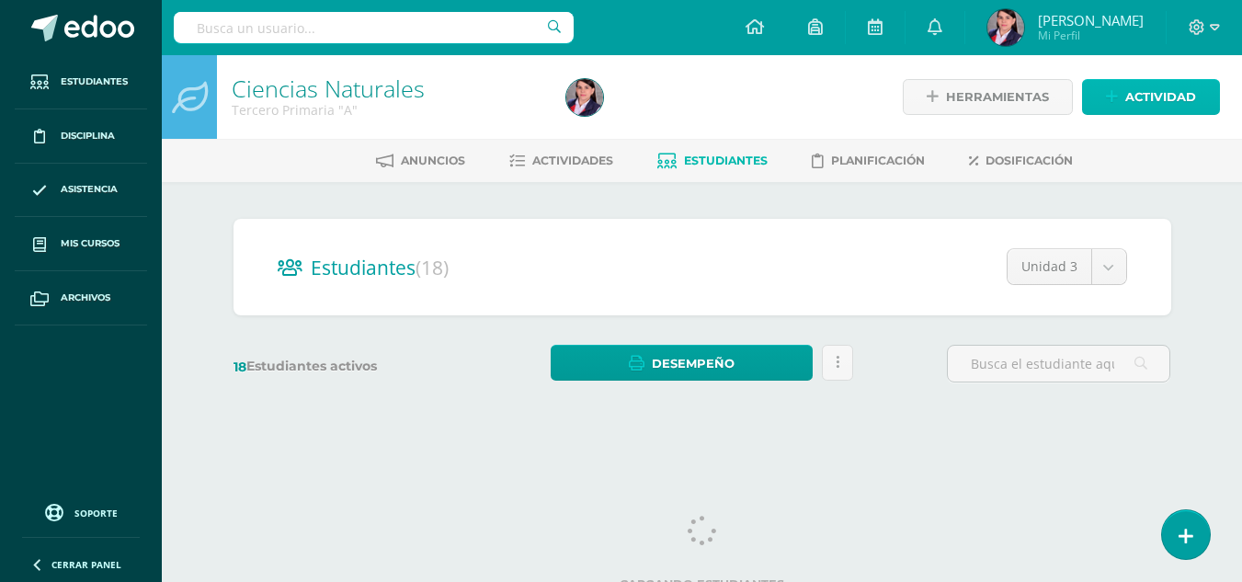
click at [1138, 96] on span "Actividad" at bounding box center [1160, 97] width 71 height 34
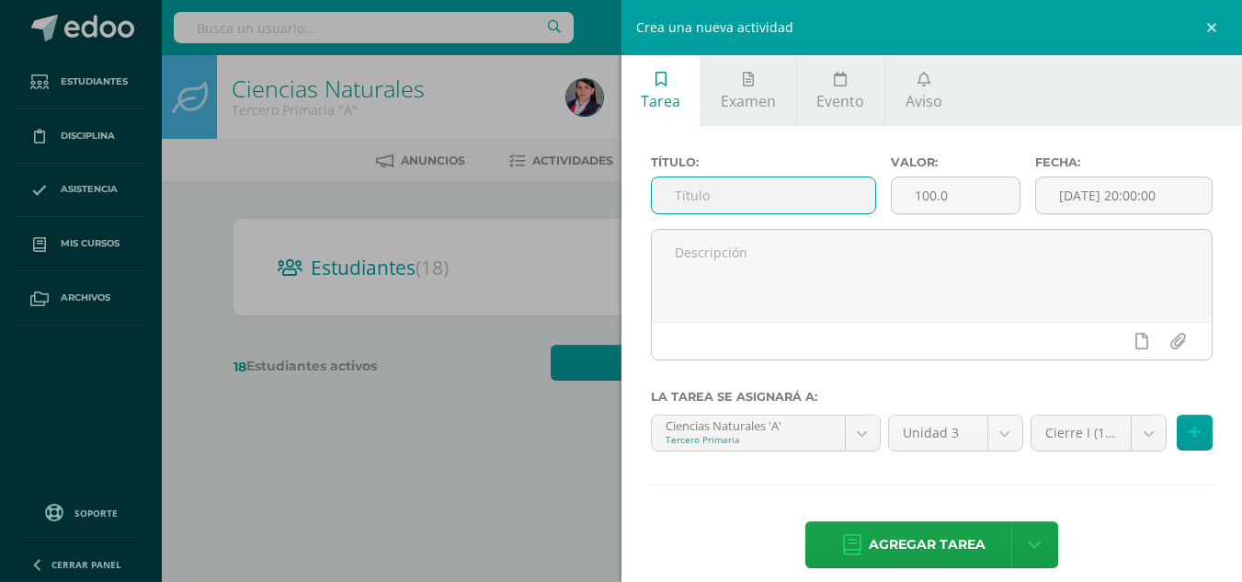
click at [709, 192] on input "text" at bounding box center [763, 195] width 223 height 36
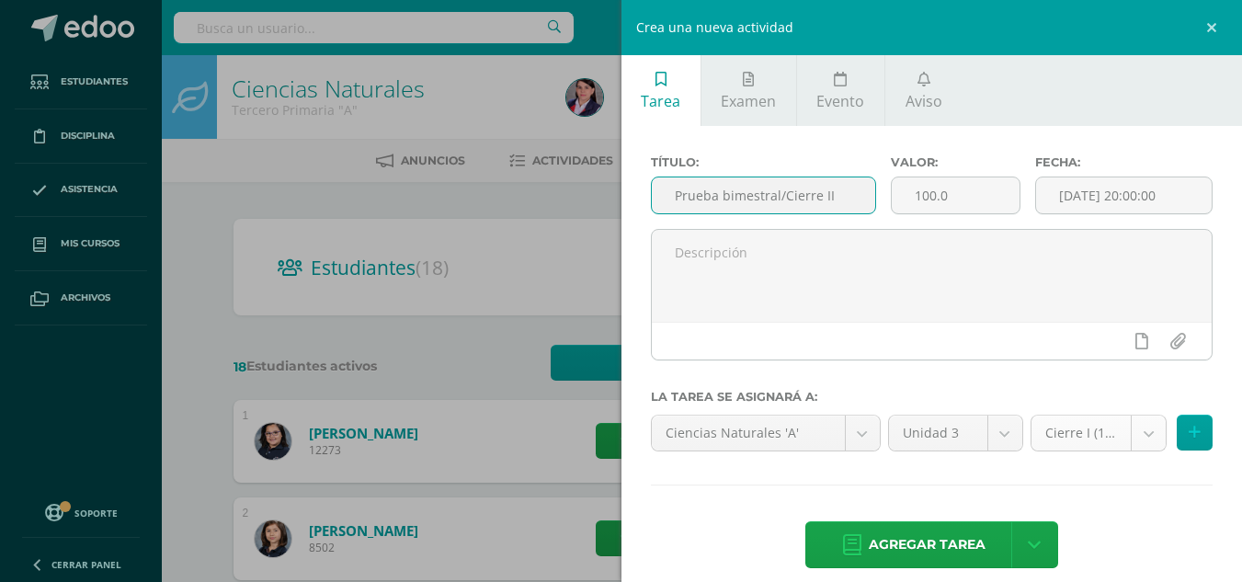
type input "Prueba bimestral/Cierre II"
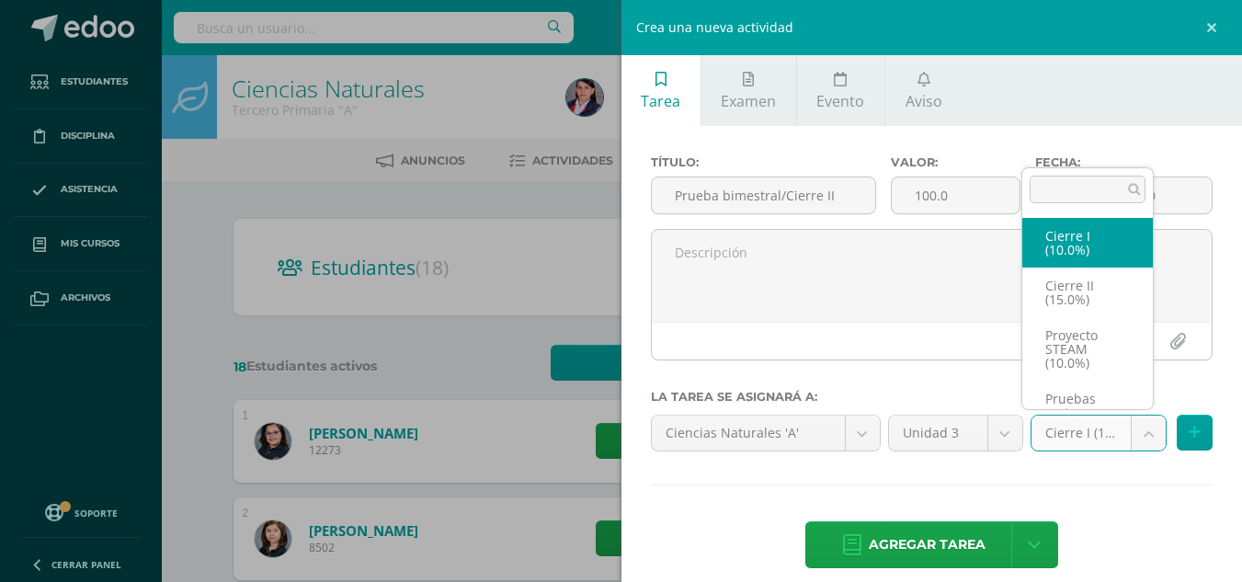
scroll to position [35, 0]
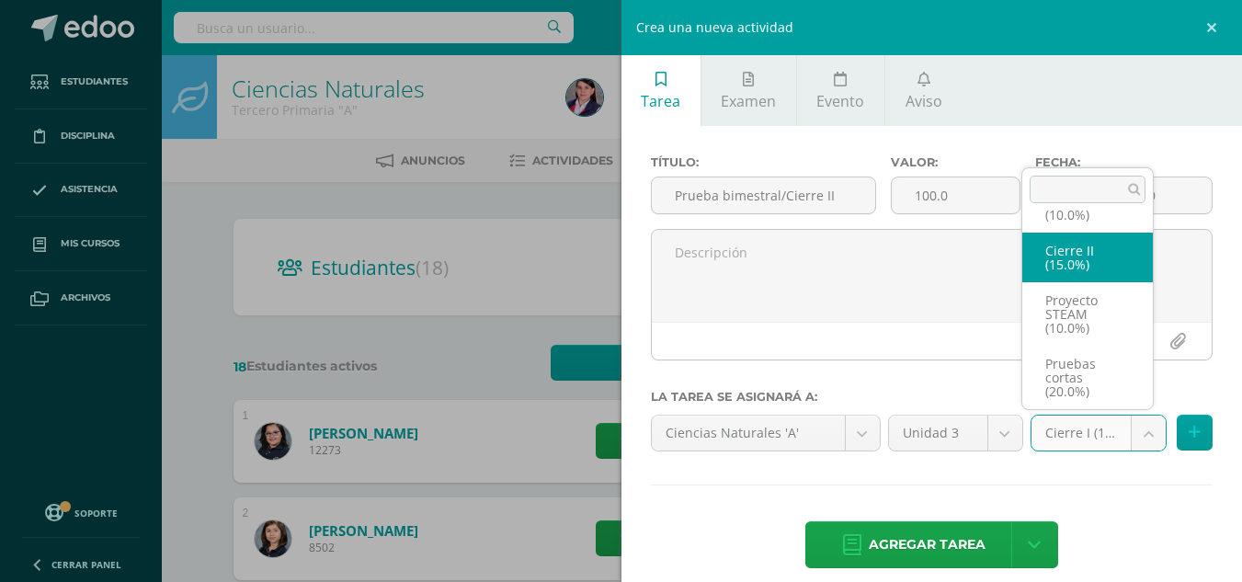
select select "227486"
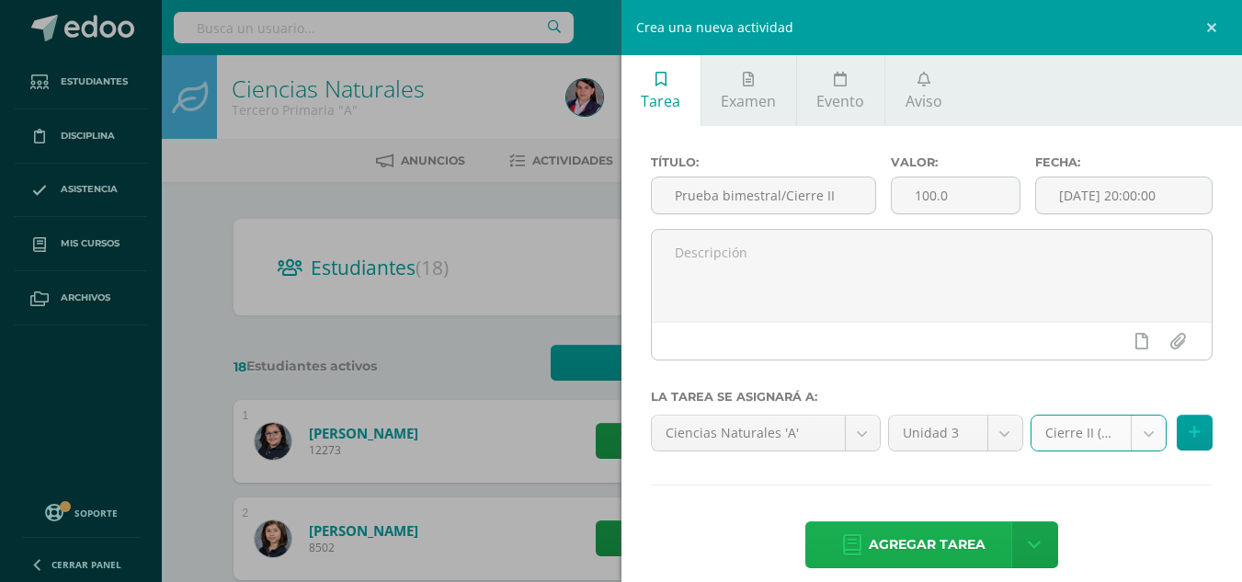
click at [938, 548] on span "Agregar tarea" at bounding box center [927, 544] width 117 height 45
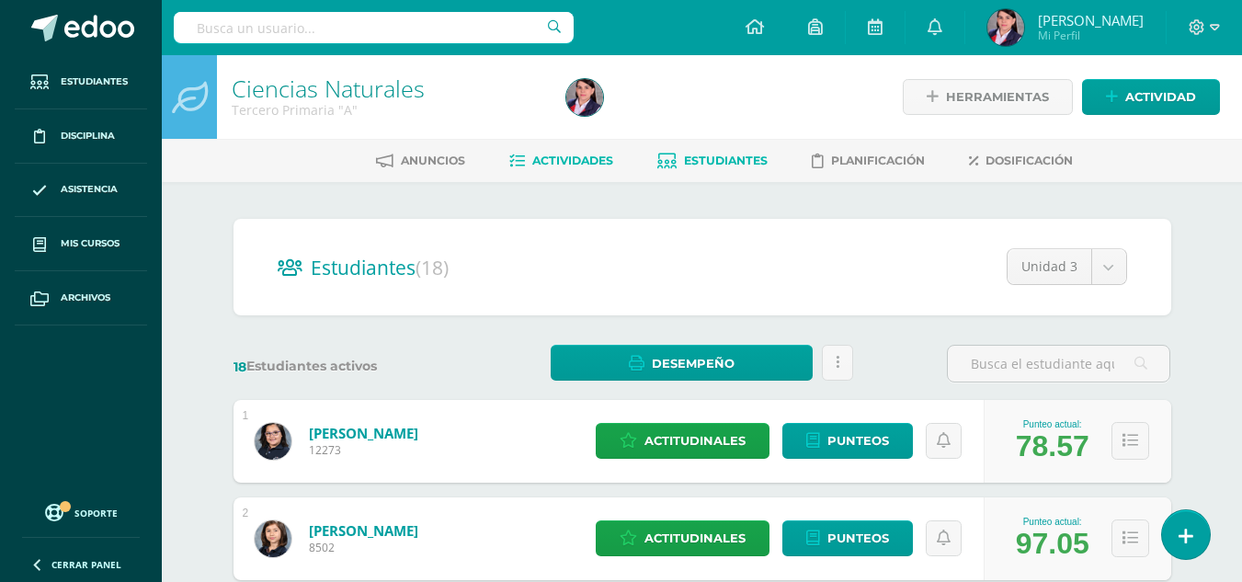
click at [544, 163] on span "Actividades" at bounding box center [572, 160] width 81 height 14
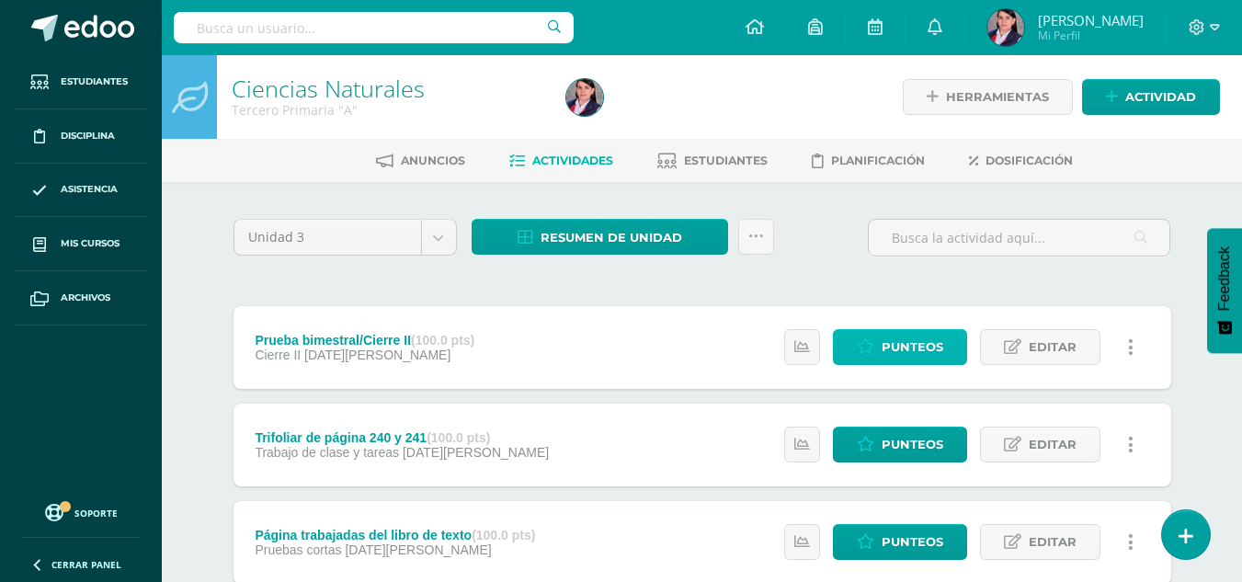
click at [918, 351] on span "Punteos" at bounding box center [912, 347] width 62 height 34
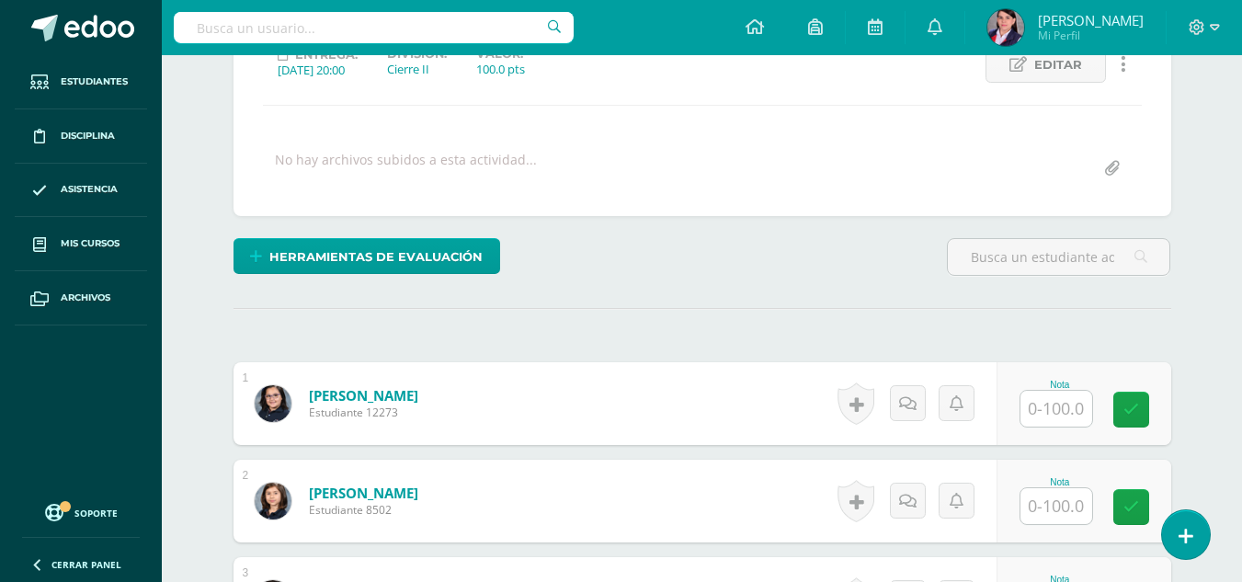
scroll to position [278, 0]
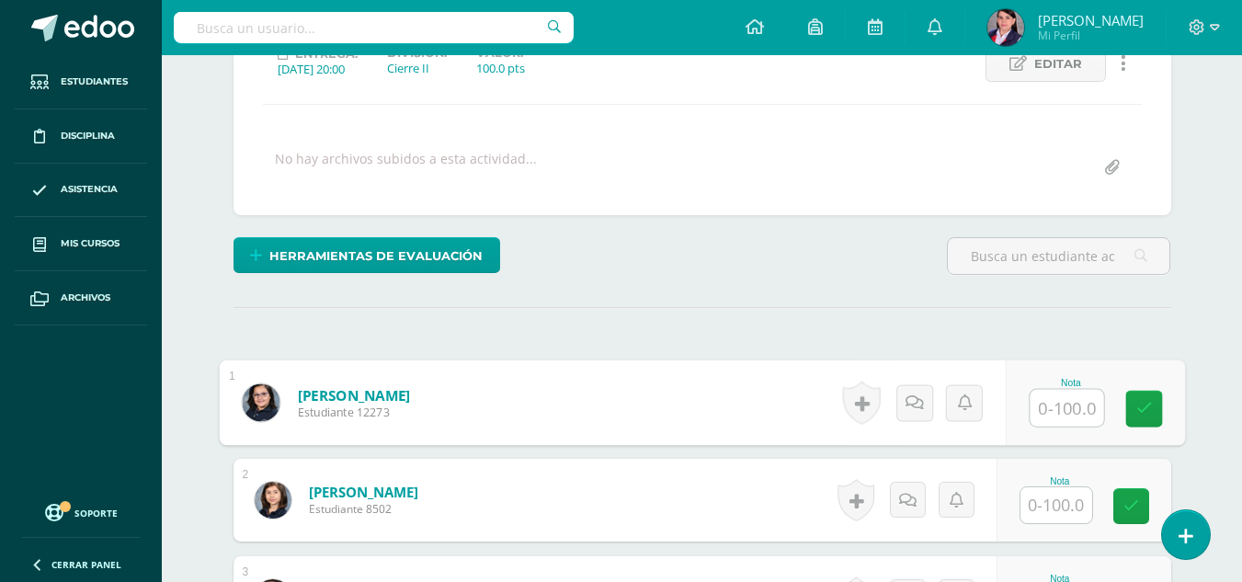
click at [1051, 406] on input "text" at bounding box center [1066, 408] width 74 height 37
type input "77"
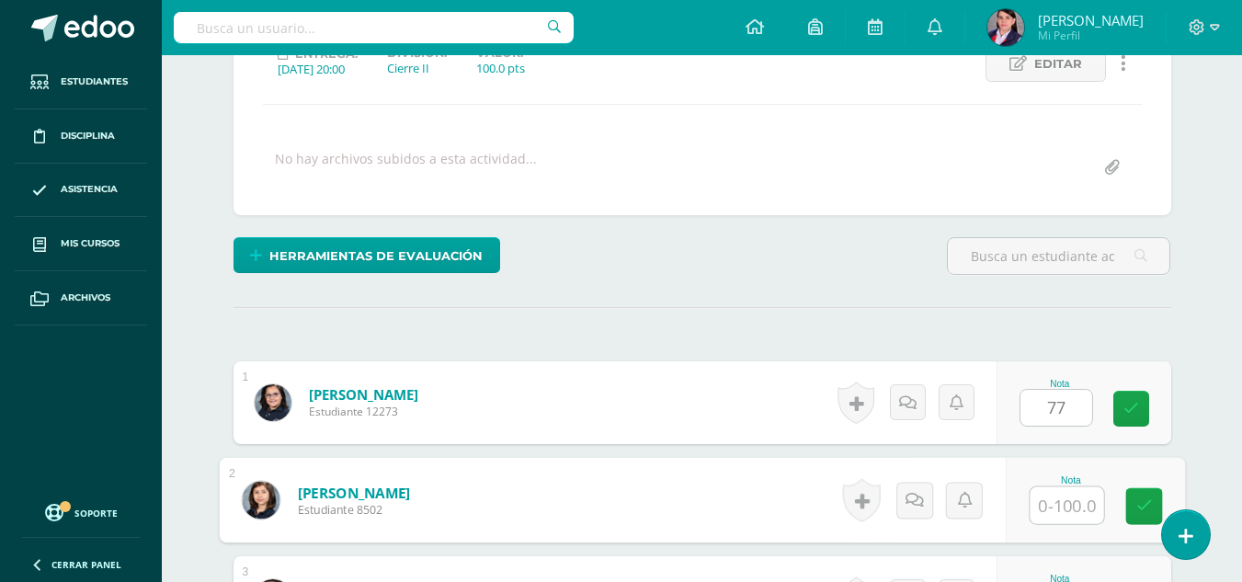
click at [1060, 493] on input "text" at bounding box center [1066, 505] width 74 height 37
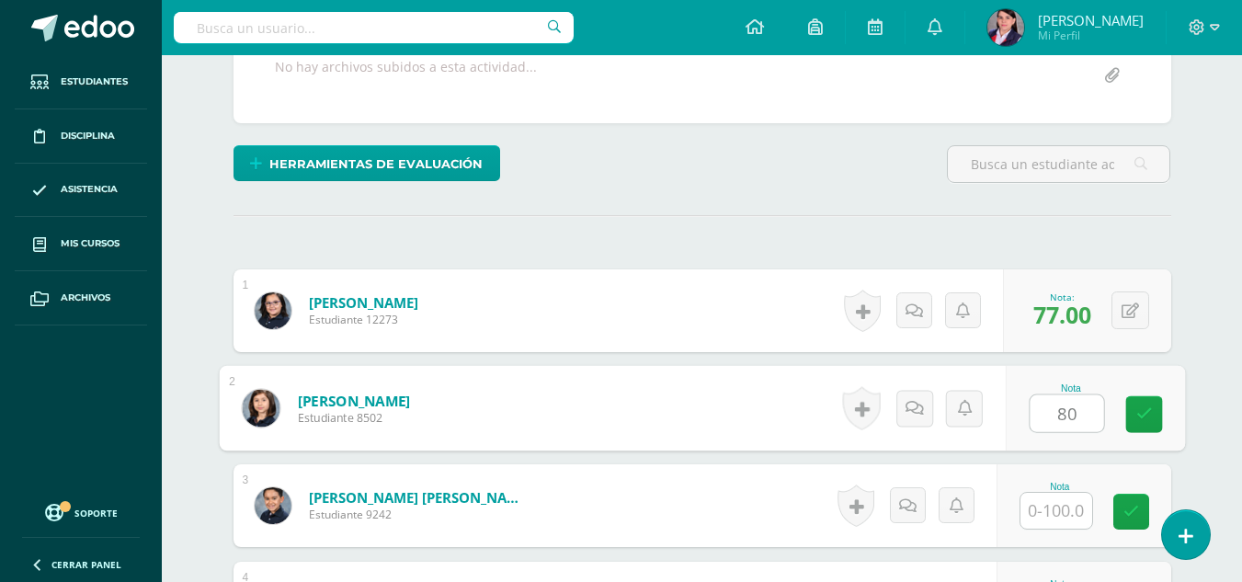
type input "80"
click at [1060, 493] on input "text" at bounding box center [1056, 511] width 72 height 36
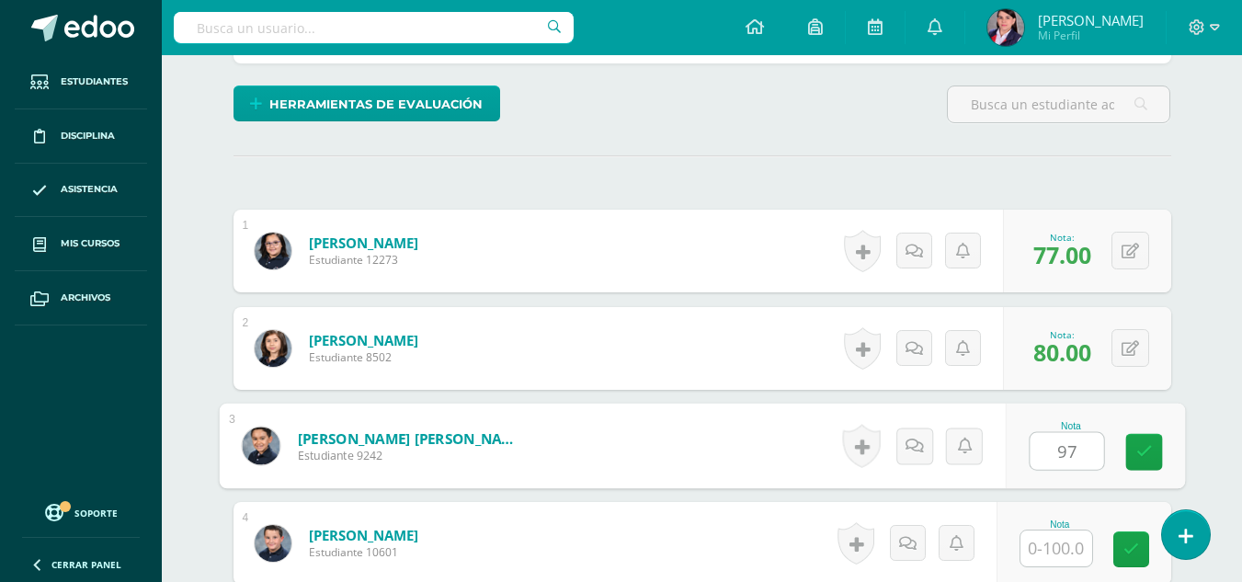
scroll to position [461, 0]
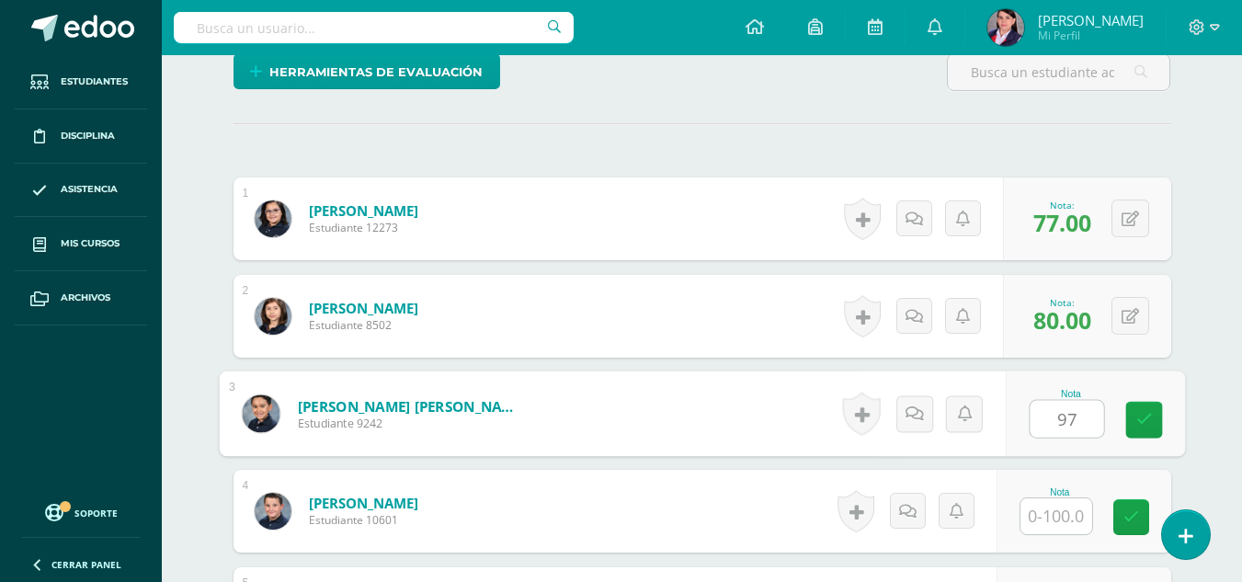
type input "97"
click at [1056, 513] on input "text" at bounding box center [1056, 516] width 72 height 36
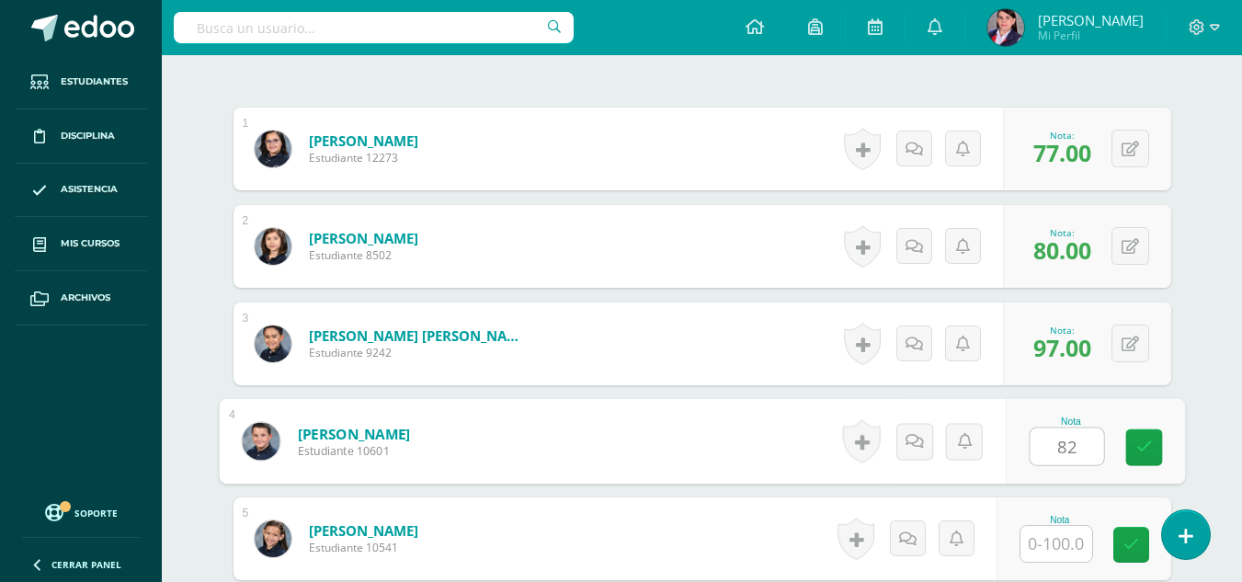
scroll to position [645, 0]
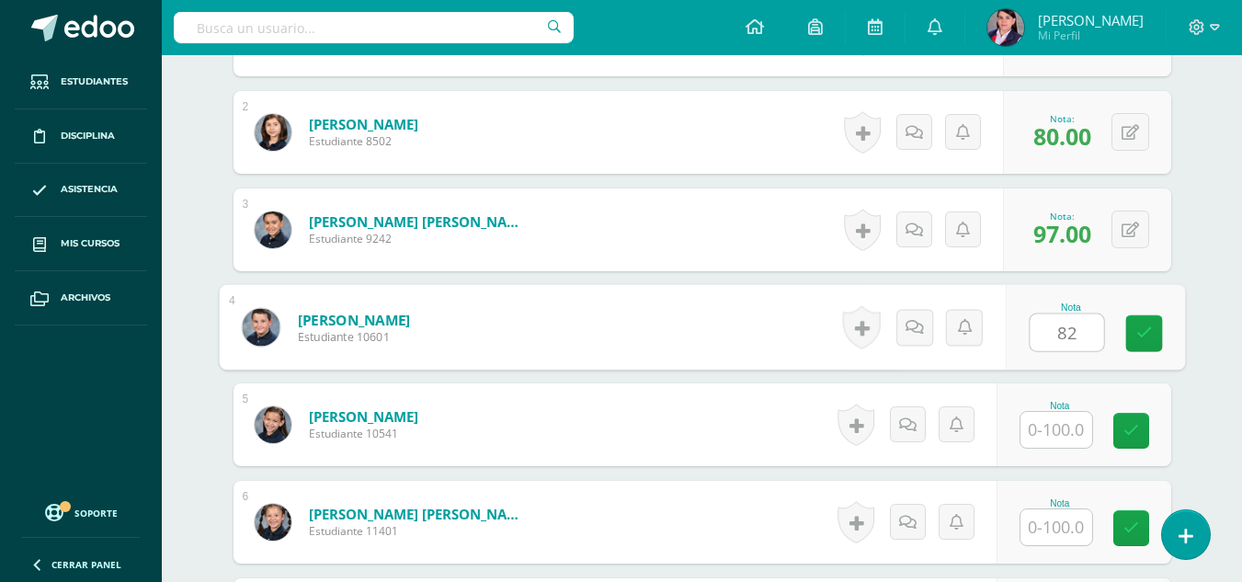
type input "82"
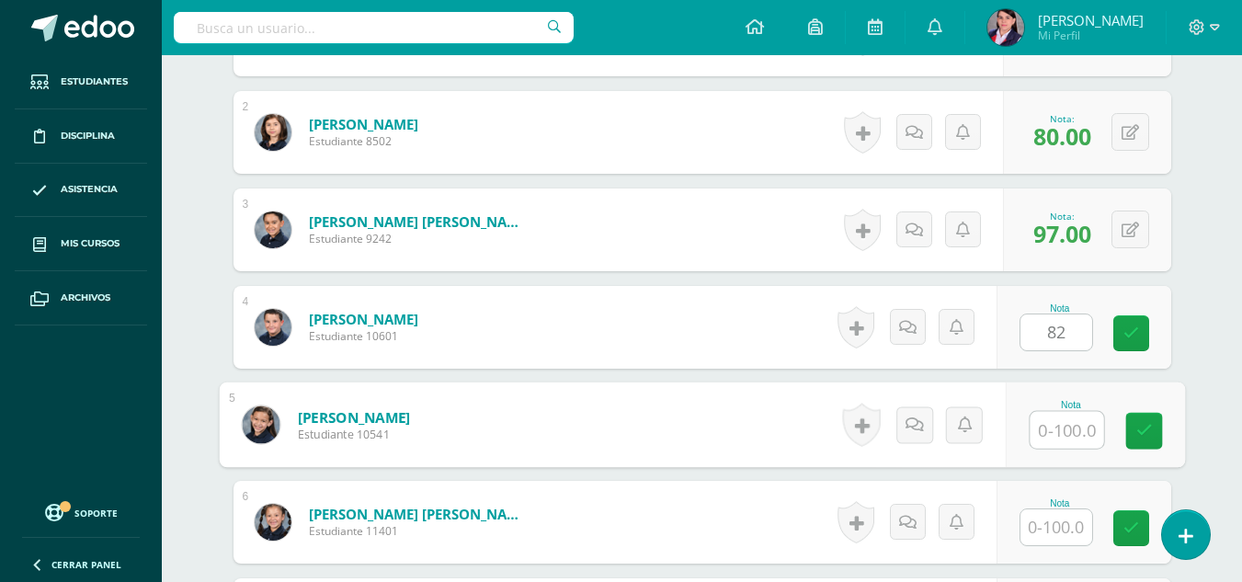
click at [1046, 427] on input "text" at bounding box center [1066, 430] width 74 height 37
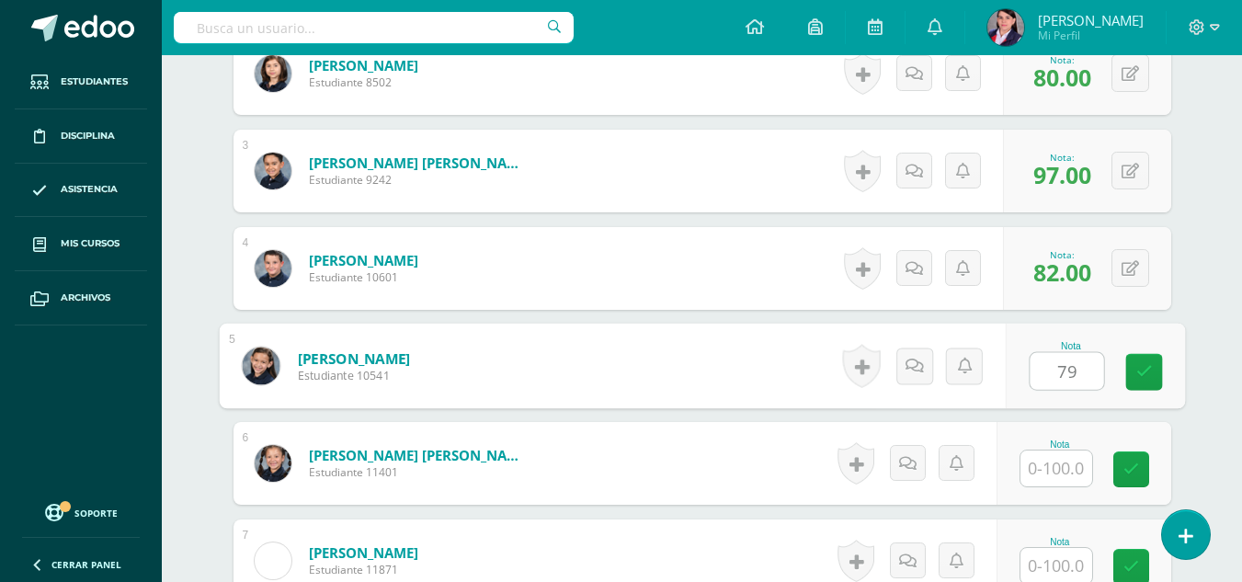
scroll to position [737, 0]
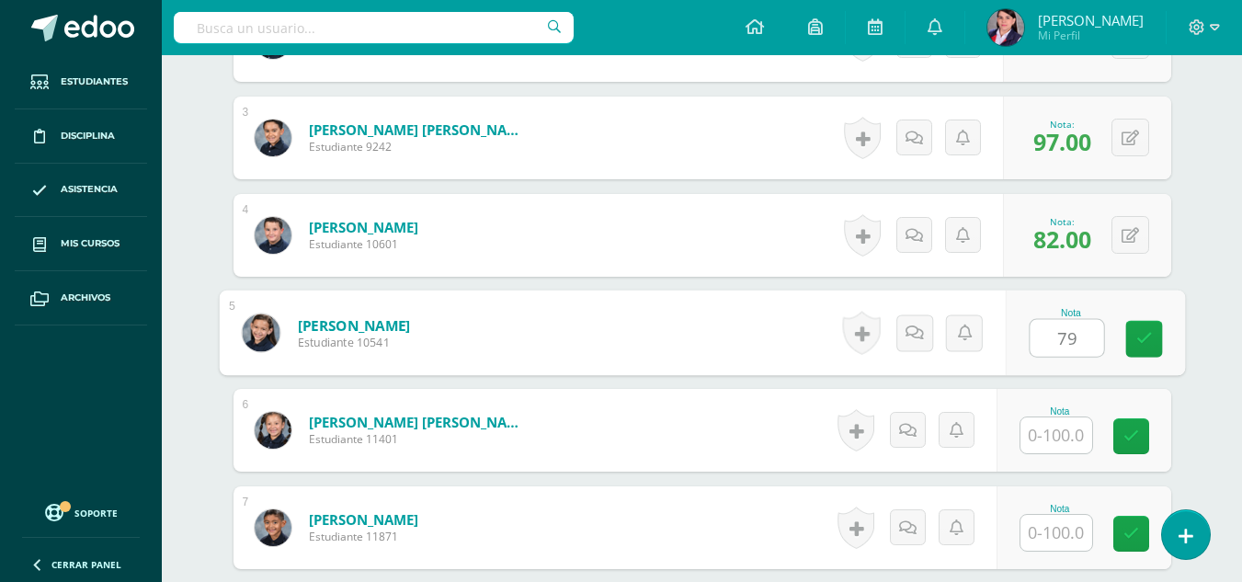
type input "79"
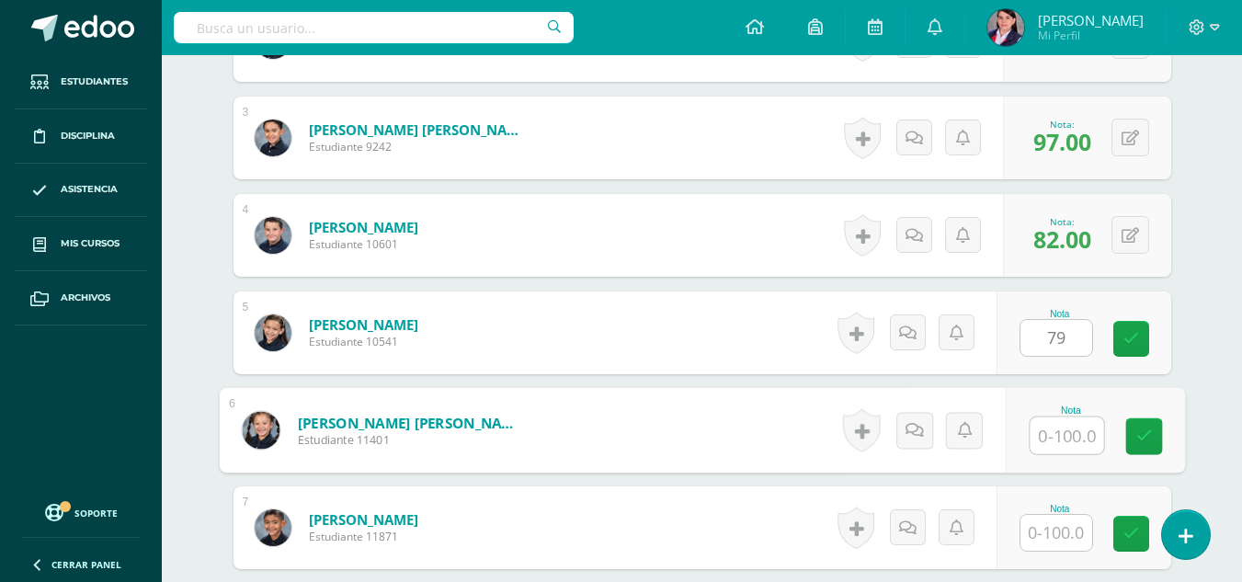
click at [1046, 426] on input "text" at bounding box center [1066, 435] width 74 height 37
type input "88"
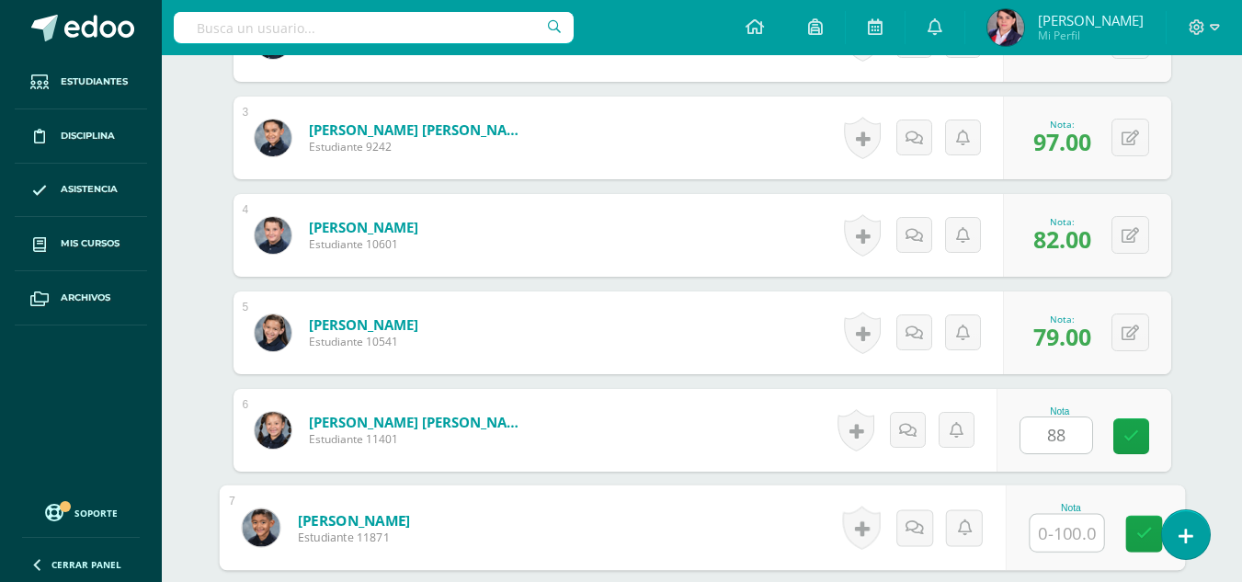
click at [1050, 531] on input "text" at bounding box center [1066, 533] width 74 height 37
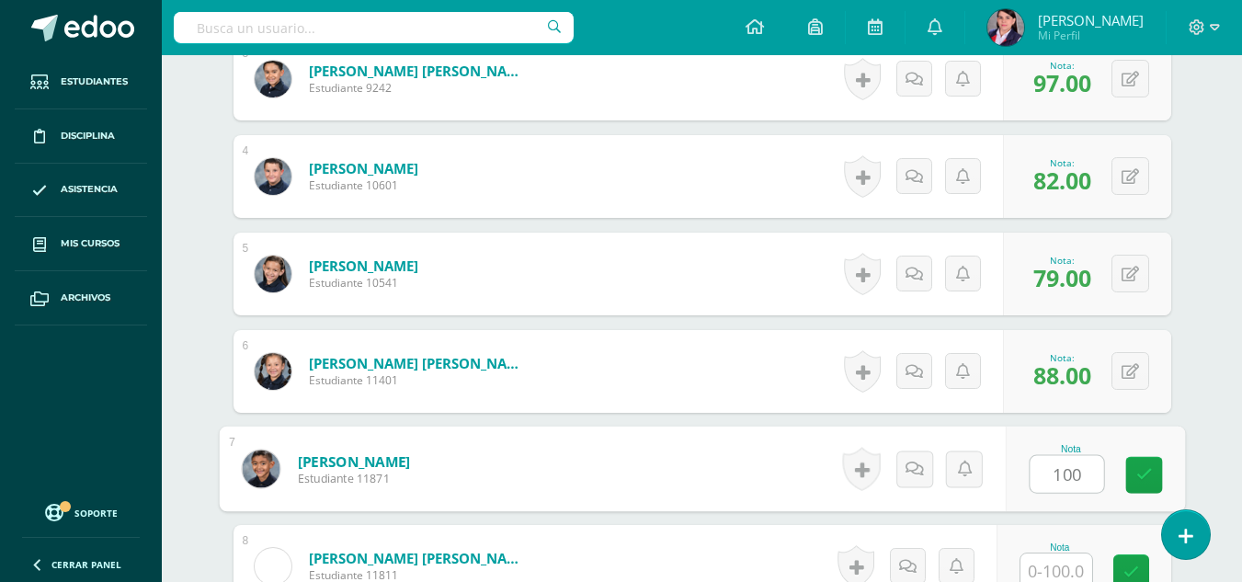
scroll to position [829, 0]
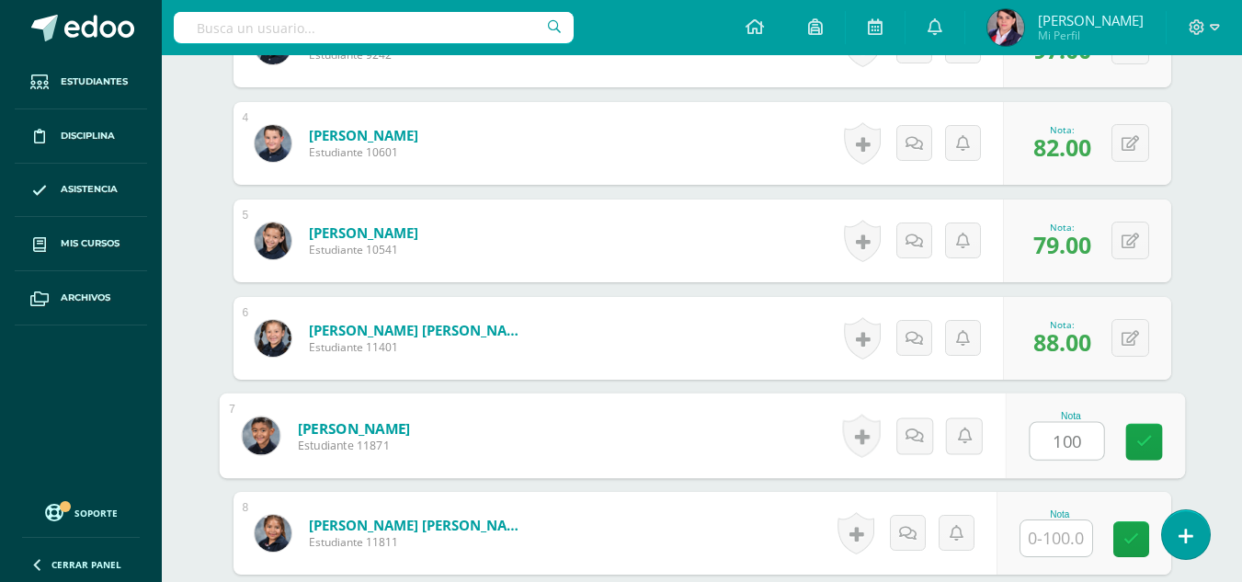
type input "100"
click at [1053, 533] on input "text" at bounding box center [1056, 538] width 72 height 36
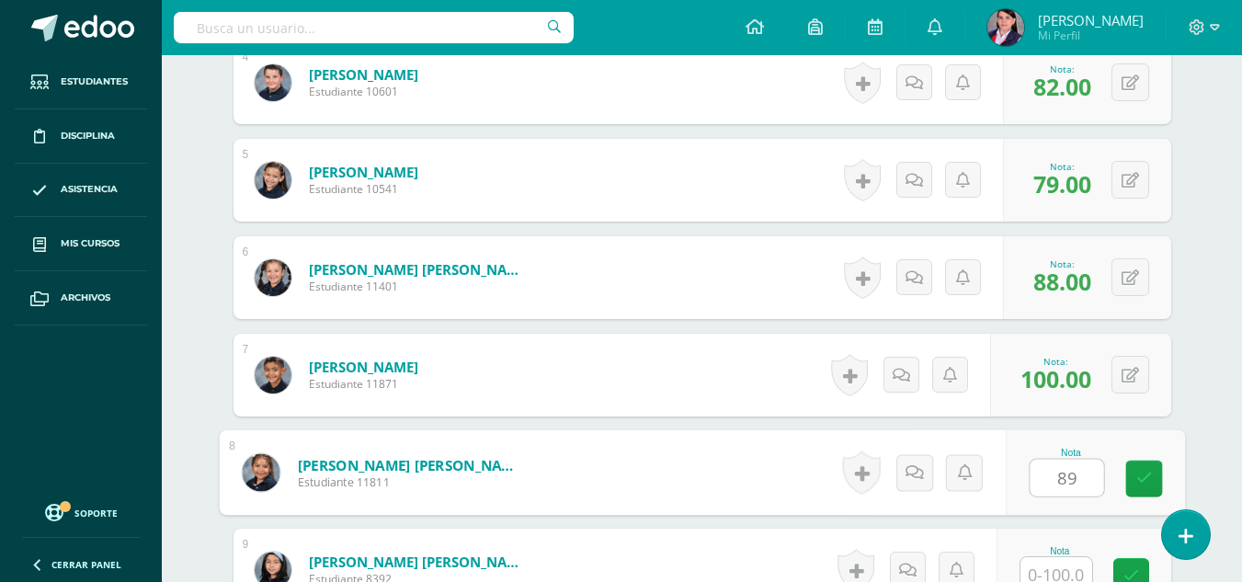
scroll to position [921, 0]
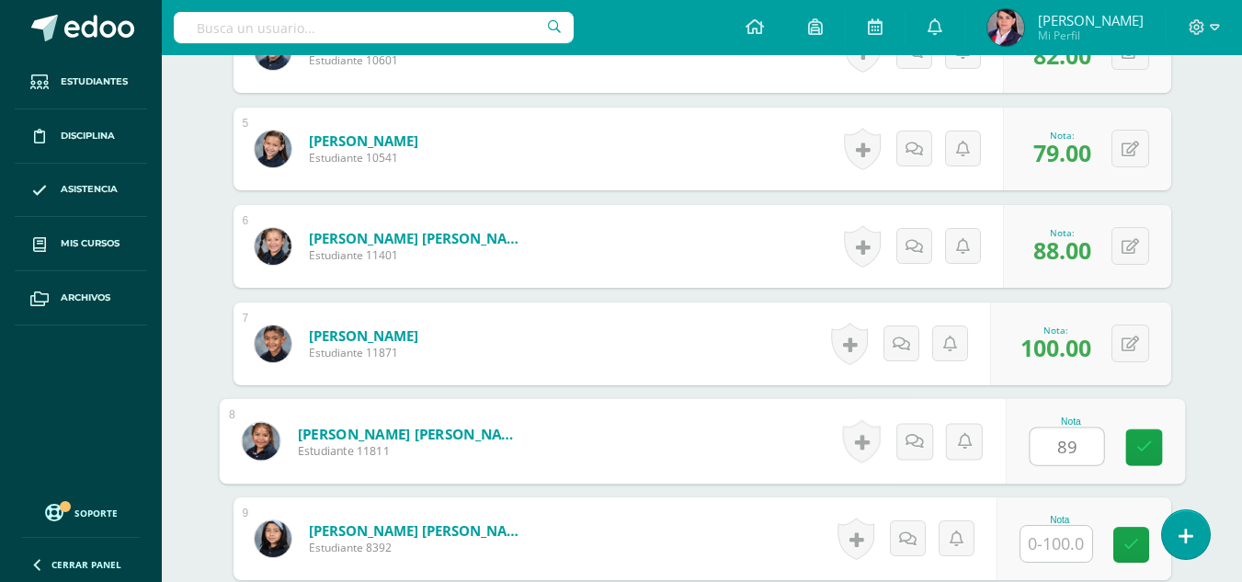
type input "89"
click at [1053, 540] on input "text" at bounding box center [1056, 544] width 72 height 36
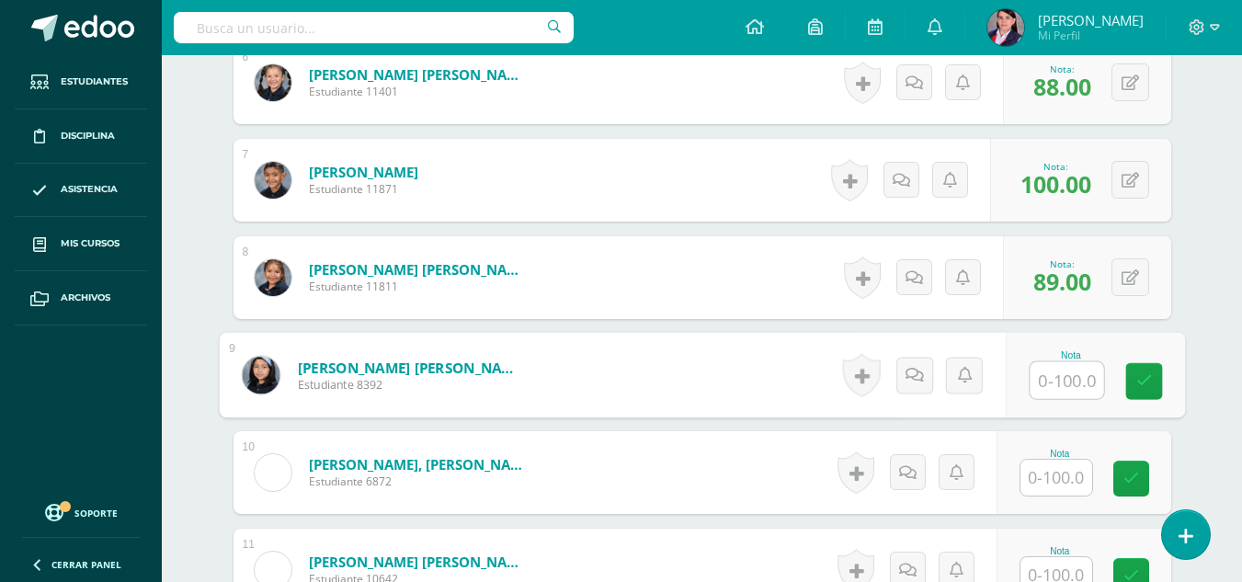
scroll to position [1105, 0]
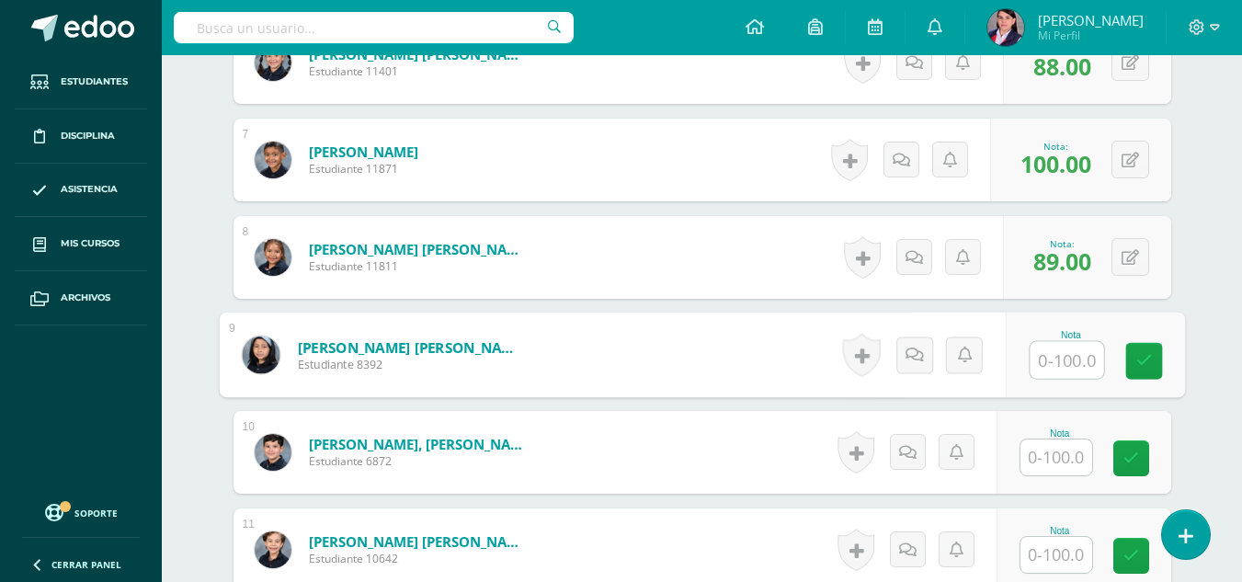
click at [1056, 452] on input "text" at bounding box center [1056, 457] width 72 height 36
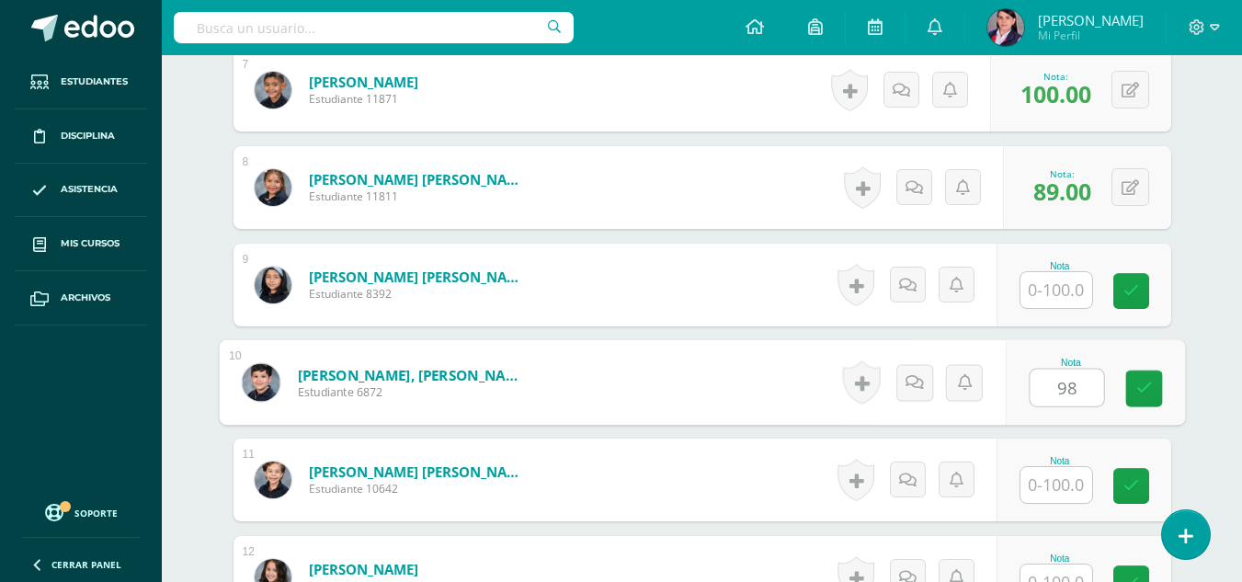
scroll to position [1289, 0]
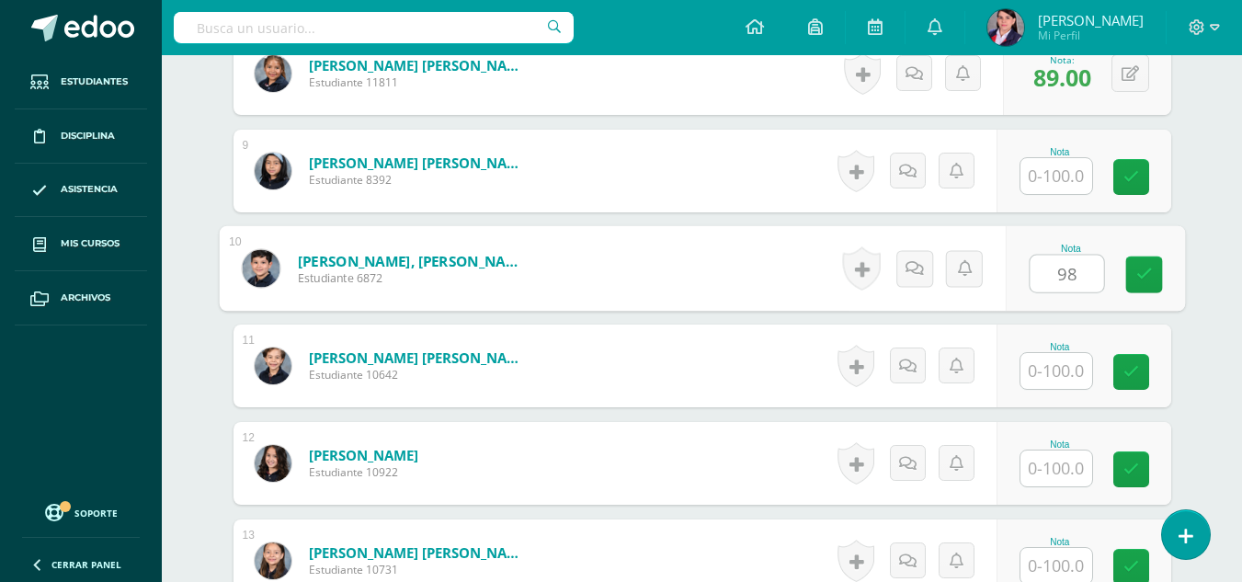
type input "98"
click at [1074, 364] on input "text" at bounding box center [1056, 371] width 72 height 36
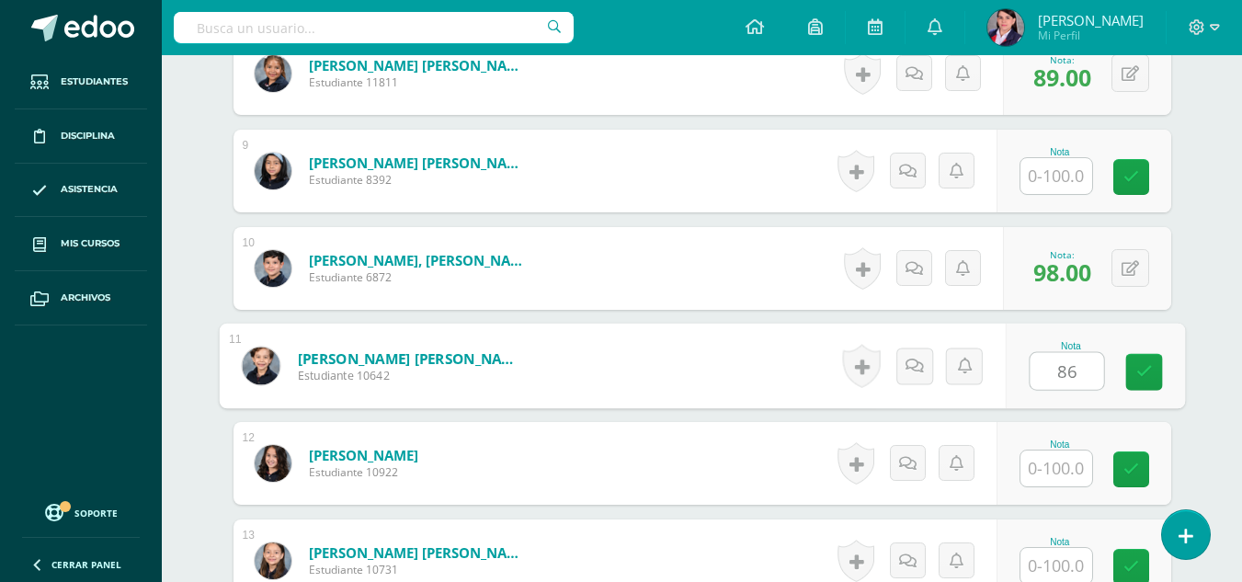
type input "86"
click at [1066, 476] on input "text" at bounding box center [1056, 468] width 72 height 36
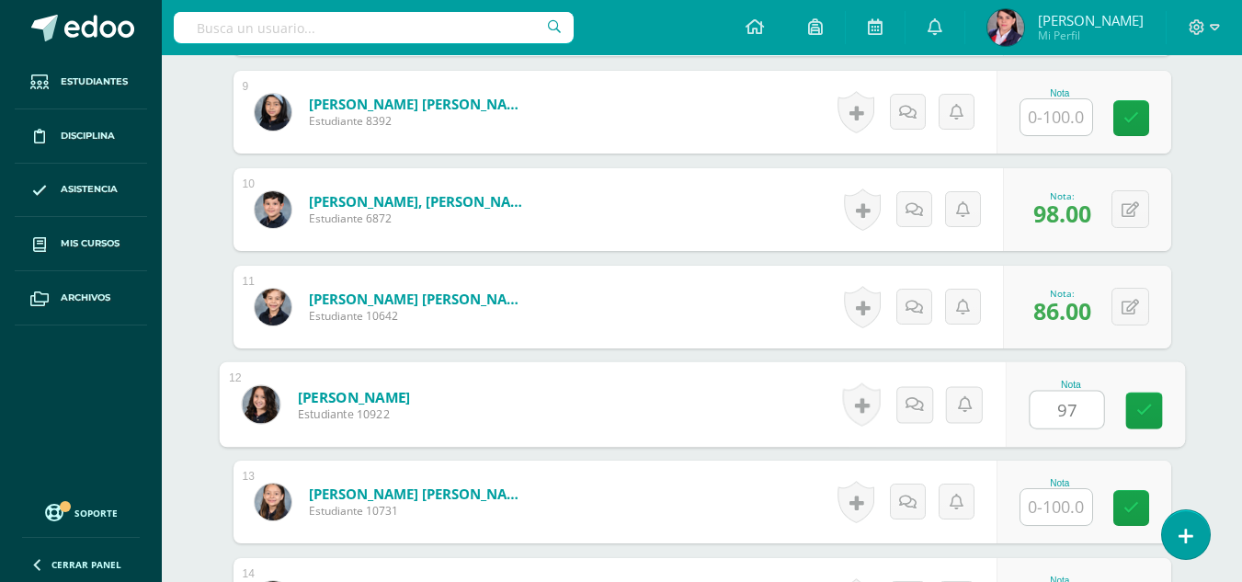
scroll to position [1381, 0]
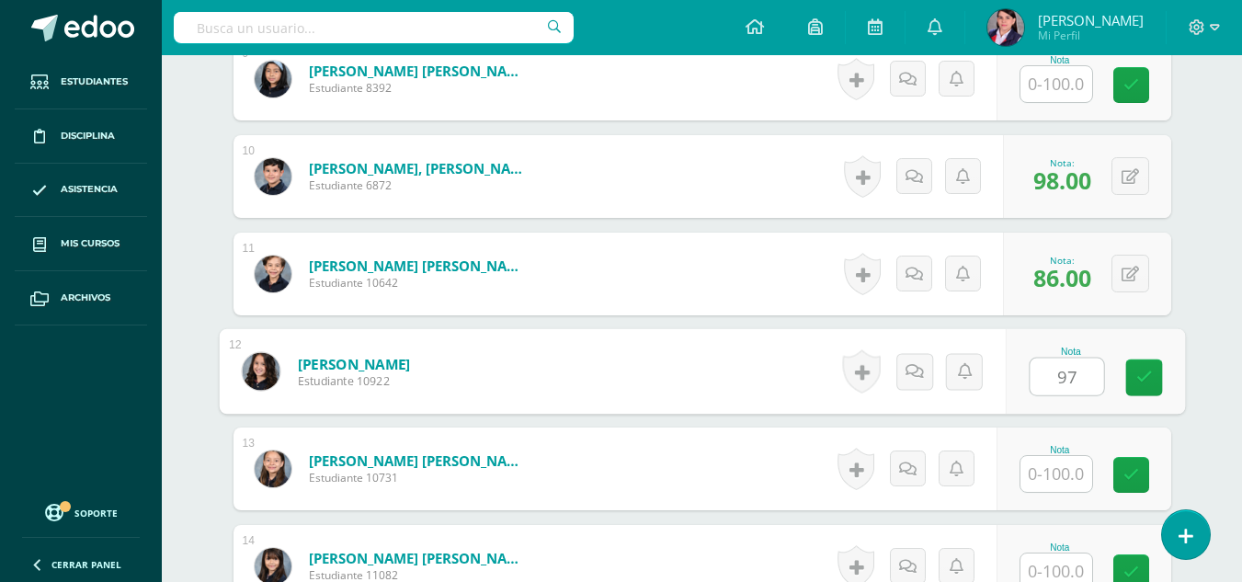
type input "97"
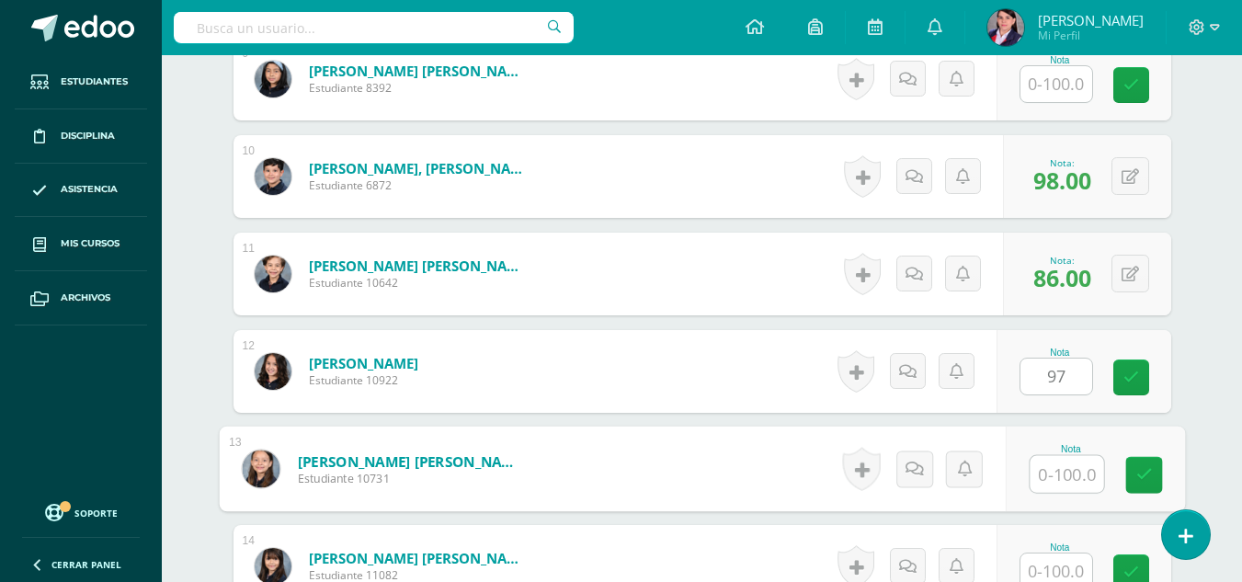
click at [1066, 476] on input "text" at bounding box center [1066, 474] width 74 height 37
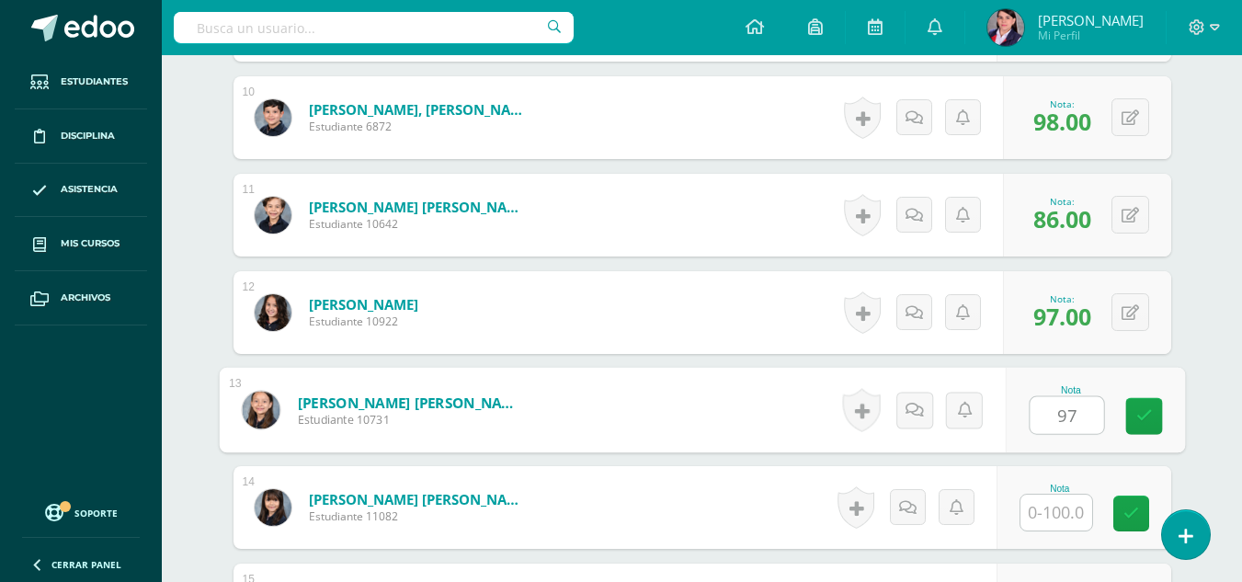
scroll to position [1472, 0]
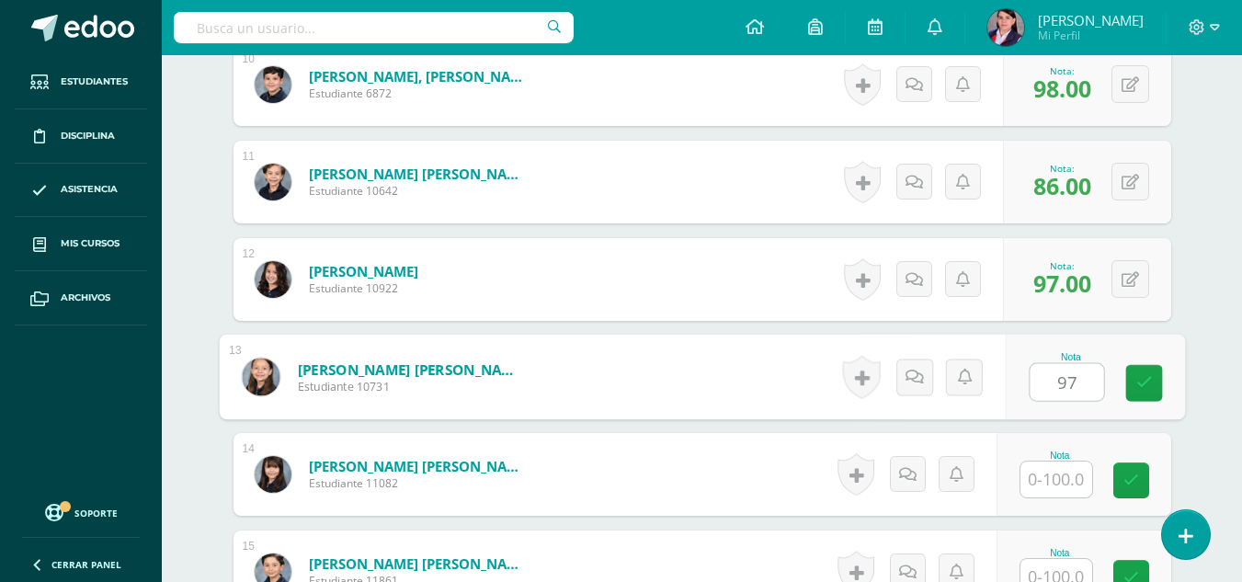
type input "97"
click at [1066, 476] on input "text" at bounding box center [1056, 479] width 72 height 36
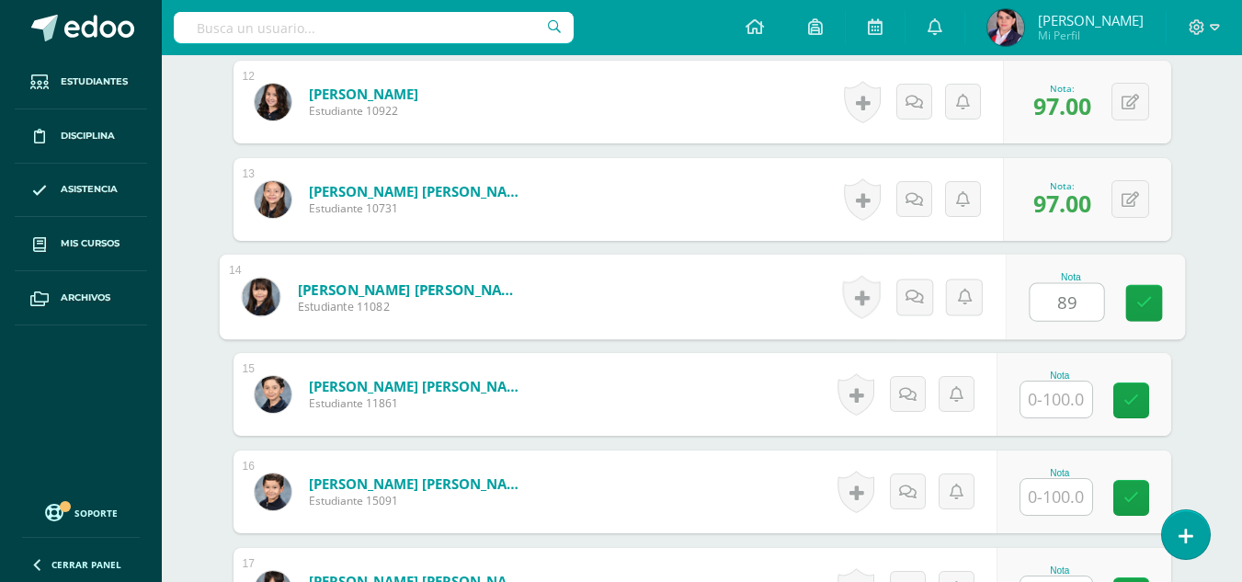
scroll to position [1656, 0]
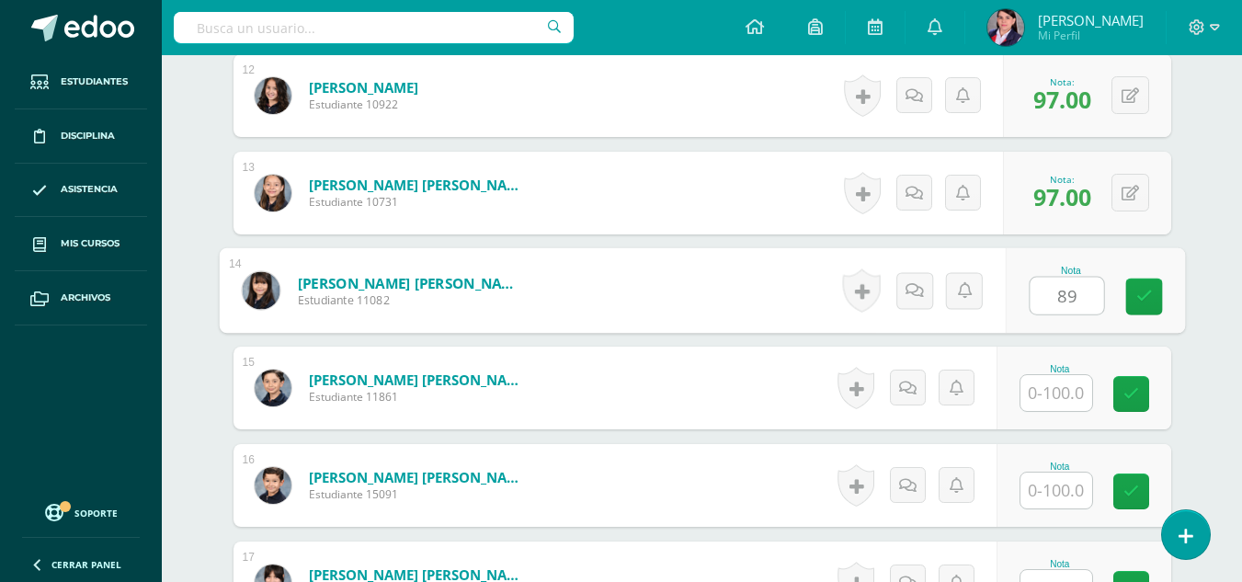
type input "89"
click at [1051, 394] on input "text" at bounding box center [1056, 393] width 72 height 36
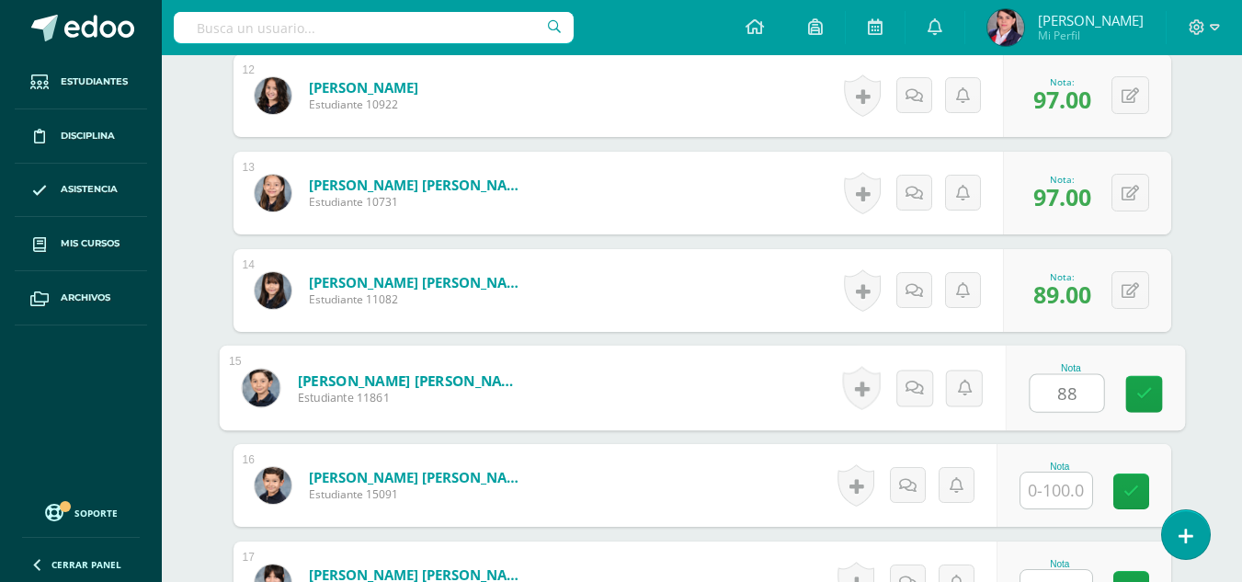
type input "88"
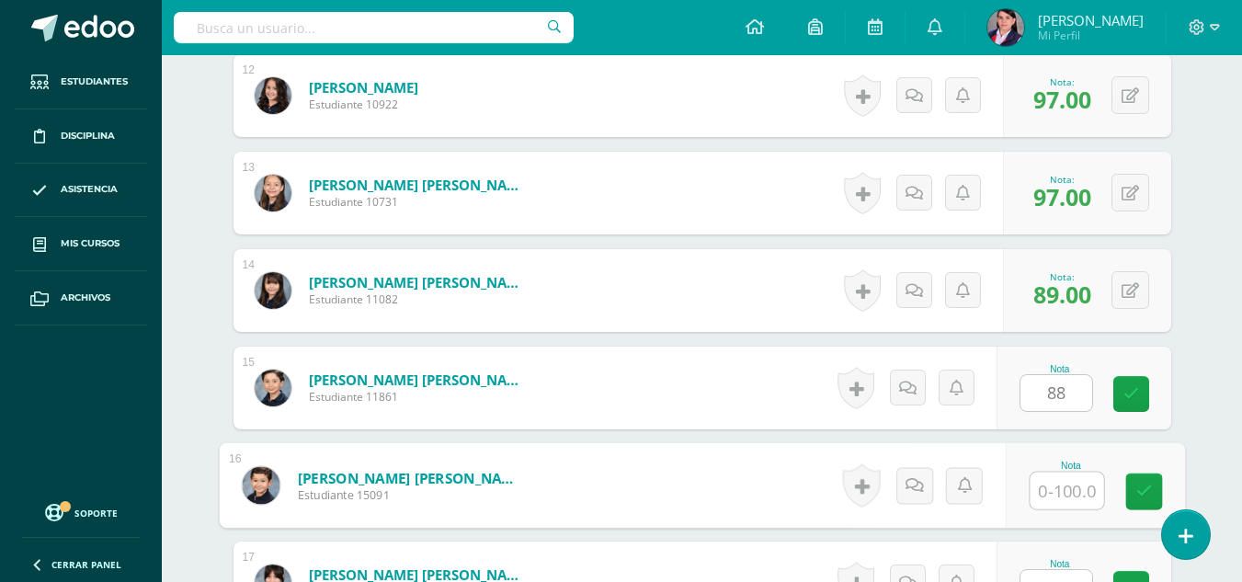
click at [1051, 482] on input "text" at bounding box center [1066, 490] width 74 height 37
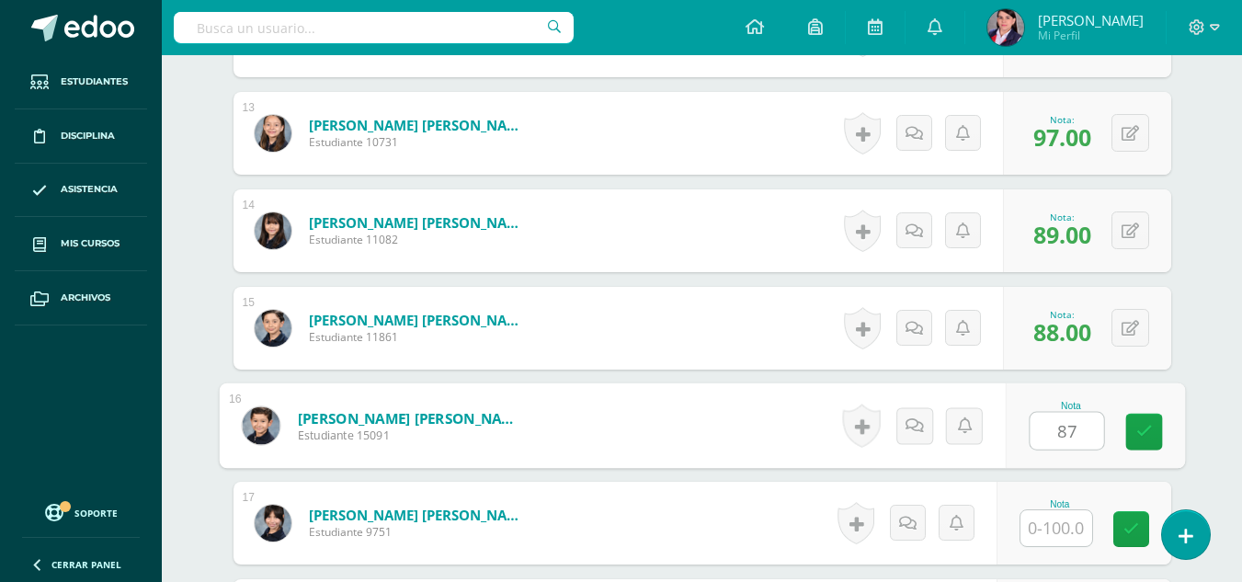
scroll to position [1748, 0]
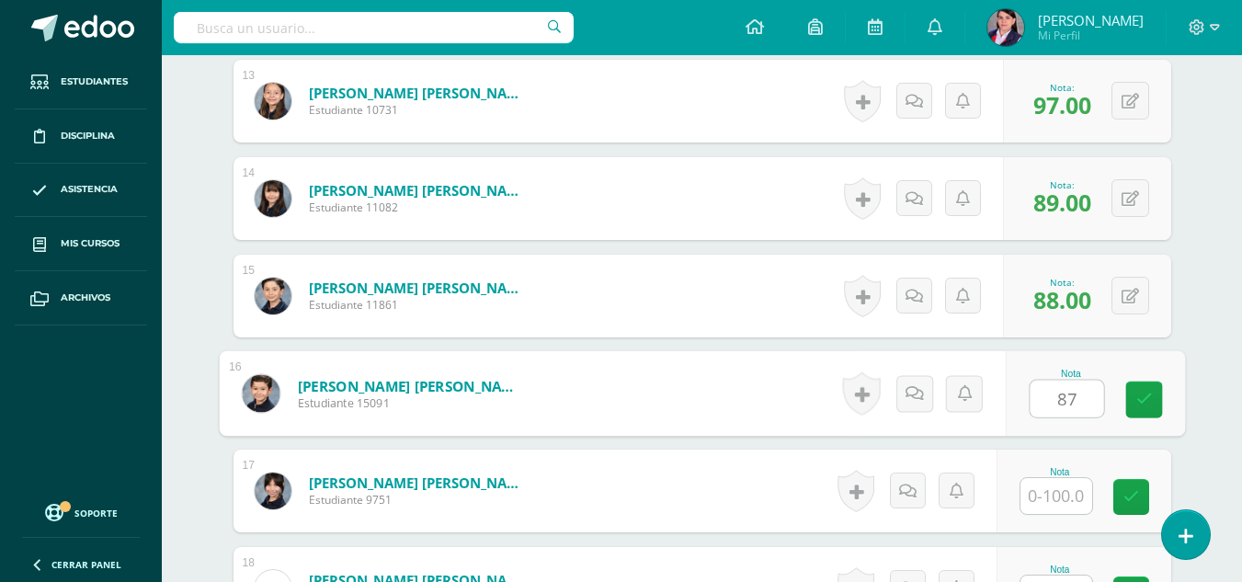
type input "87"
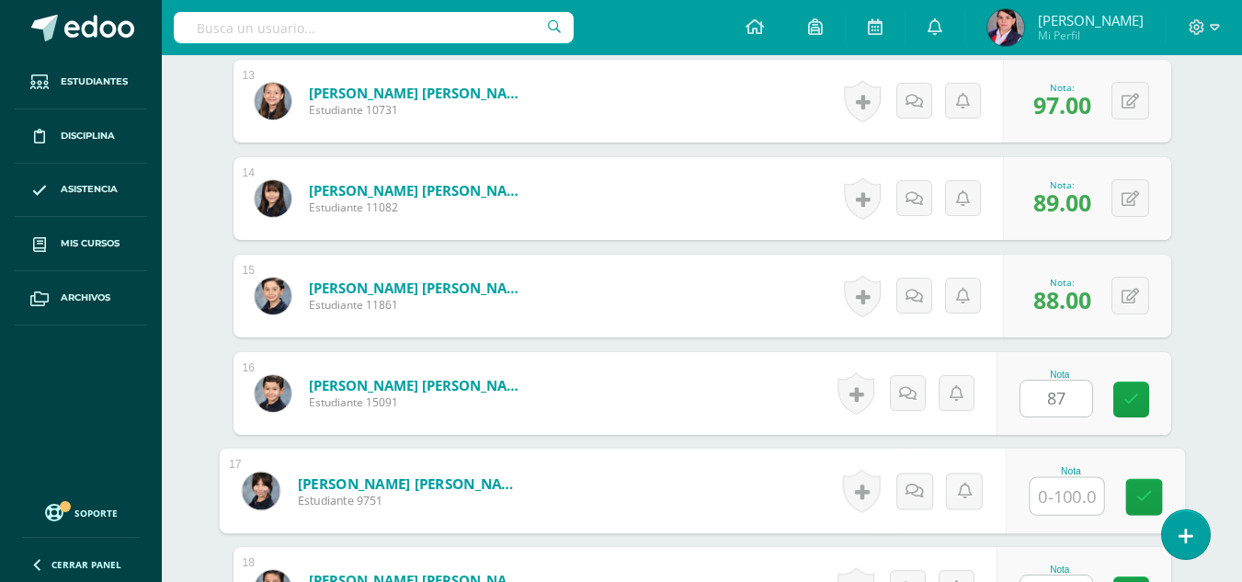
click at [1048, 494] on input "text" at bounding box center [1066, 496] width 74 height 37
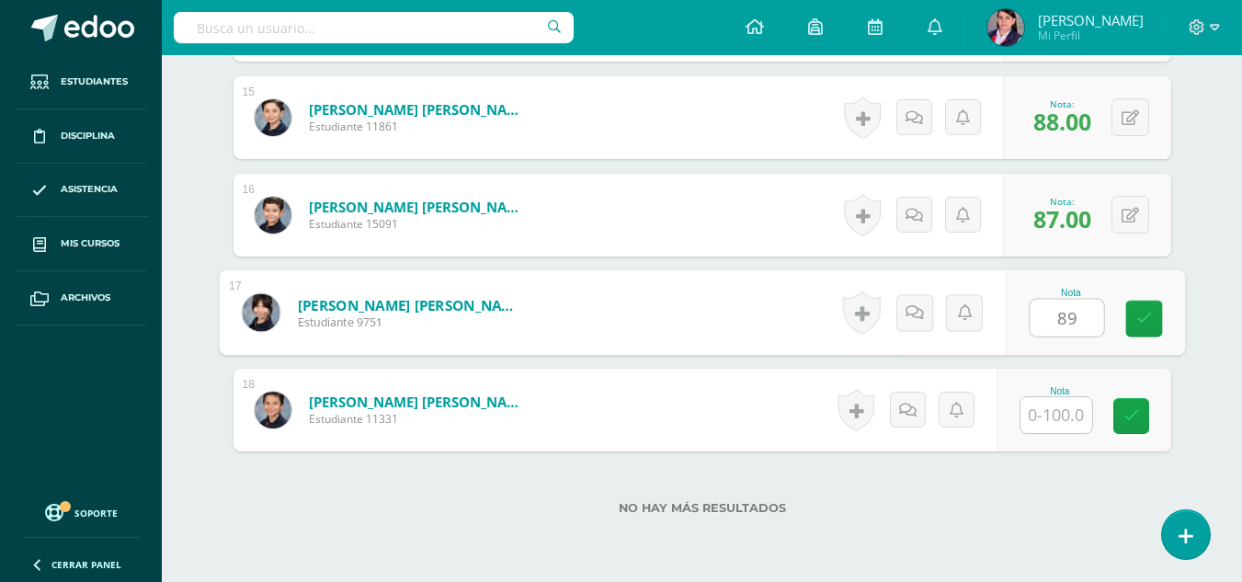
scroll to position [1932, 0]
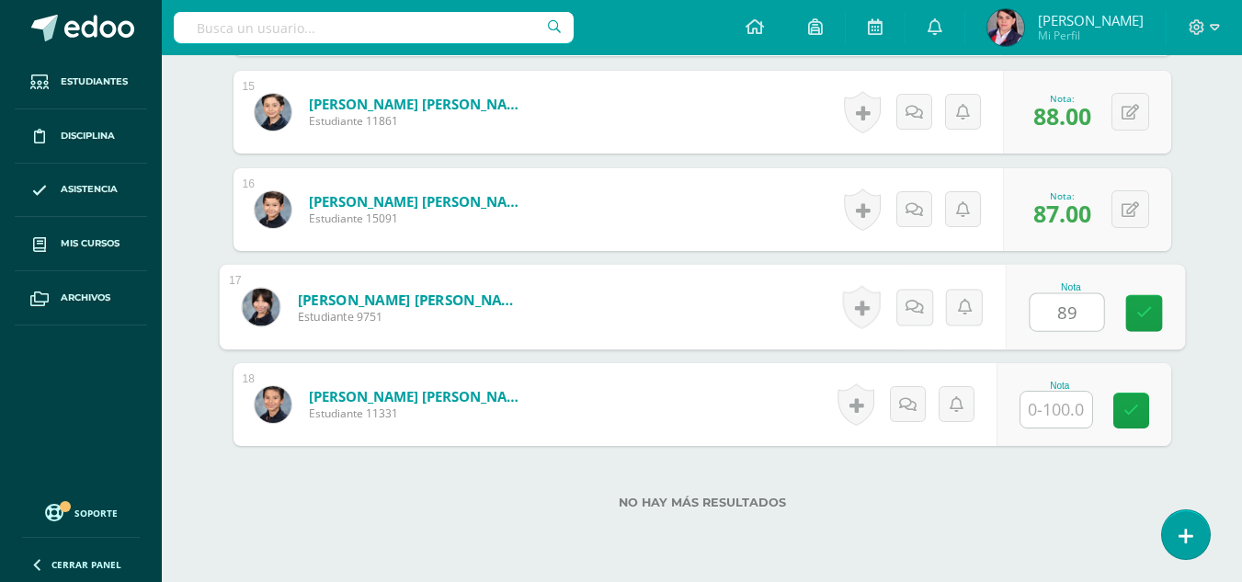
type input "89"
click at [1055, 410] on input "text" at bounding box center [1056, 410] width 72 height 36
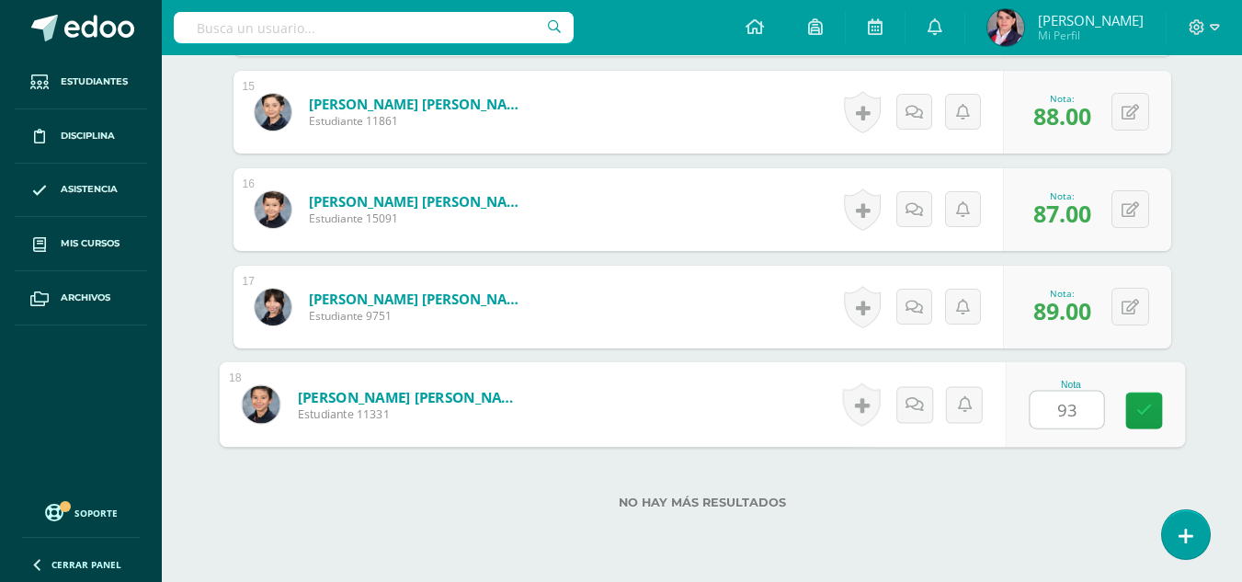
type input "93"
click at [1056, 482] on div "No hay más resultados" at bounding box center [701, 488] width 937 height 85
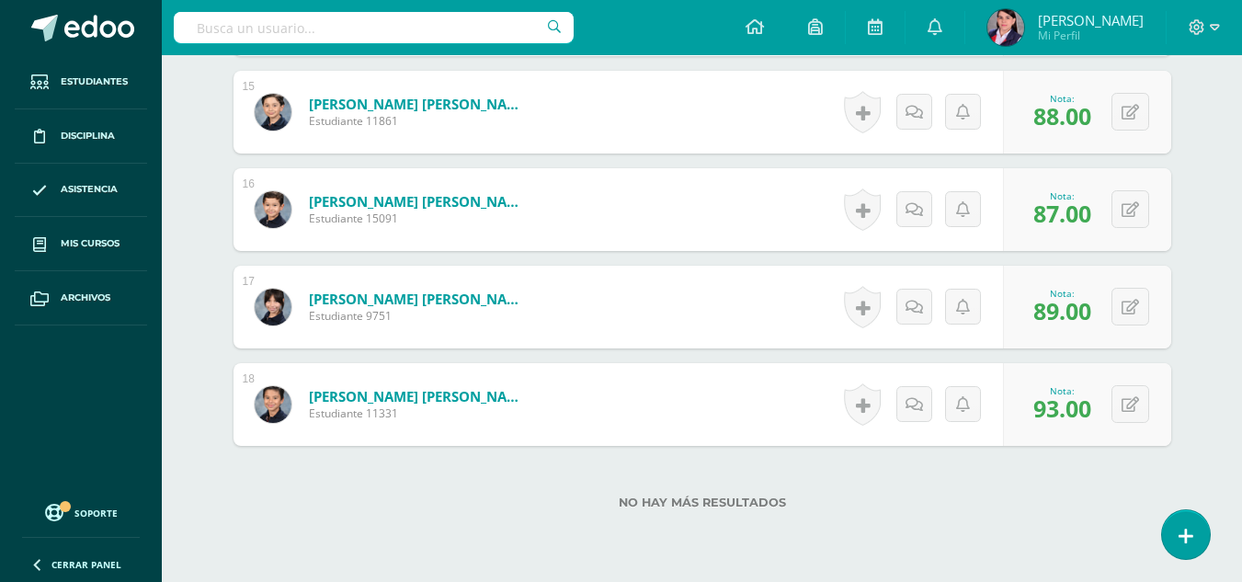
click at [1055, 482] on div "No hay más resultados" at bounding box center [701, 488] width 937 height 85
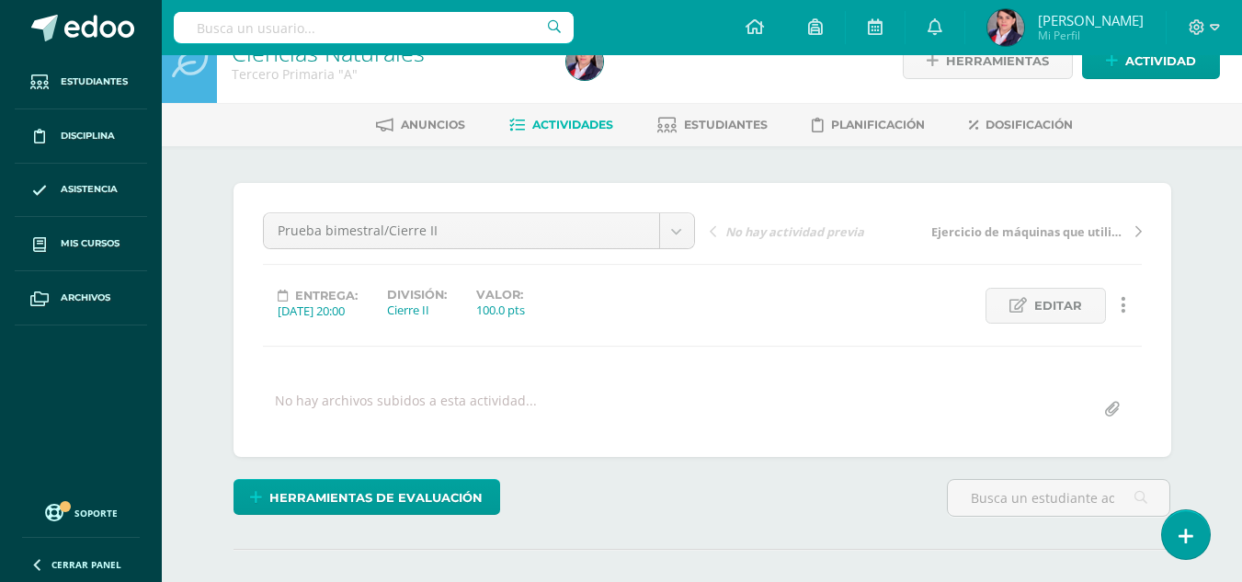
scroll to position [0, 0]
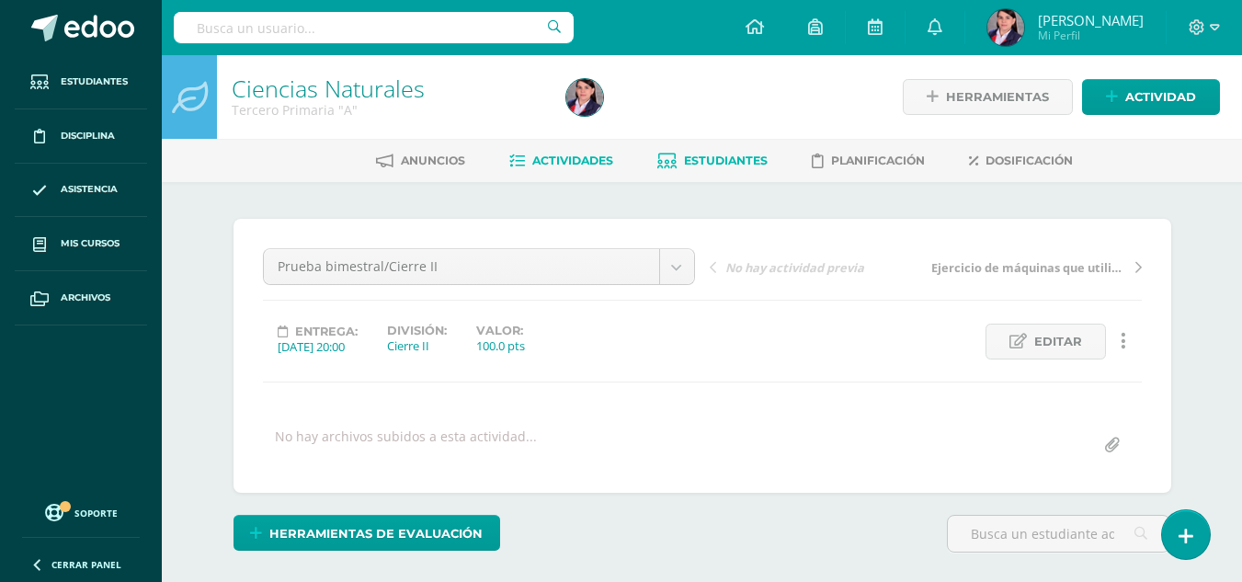
click at [748, 165] on span "Estudiantes" at bounding box center [726, 160] width 84 height 14
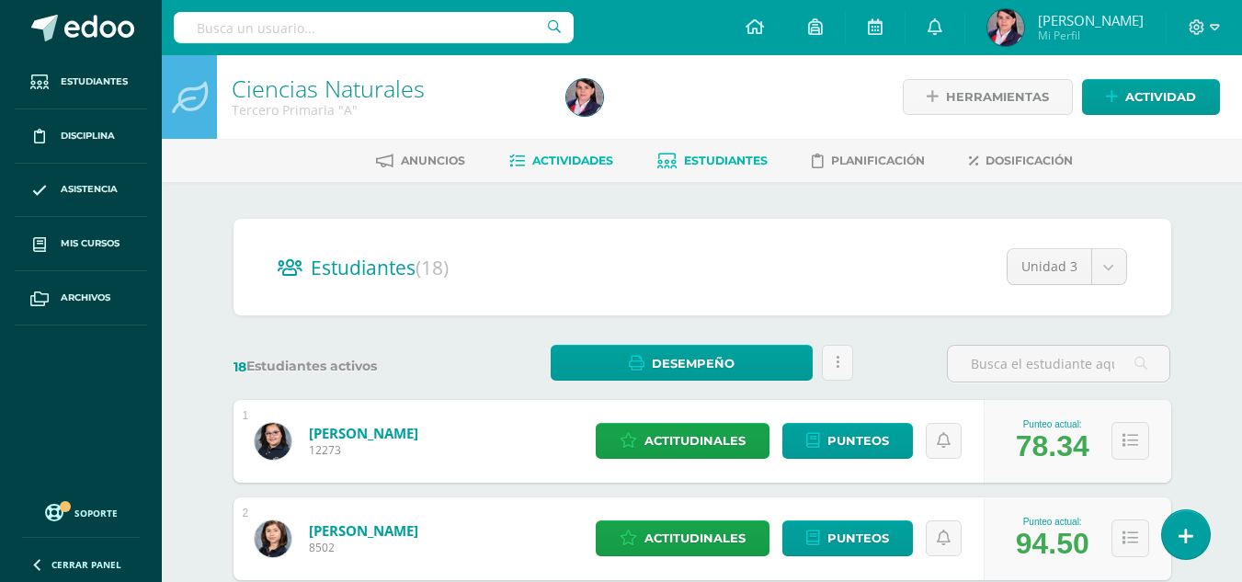
click at [584, 157] on span "Actividades" at bounding box center [572, 160] width 81 height 14
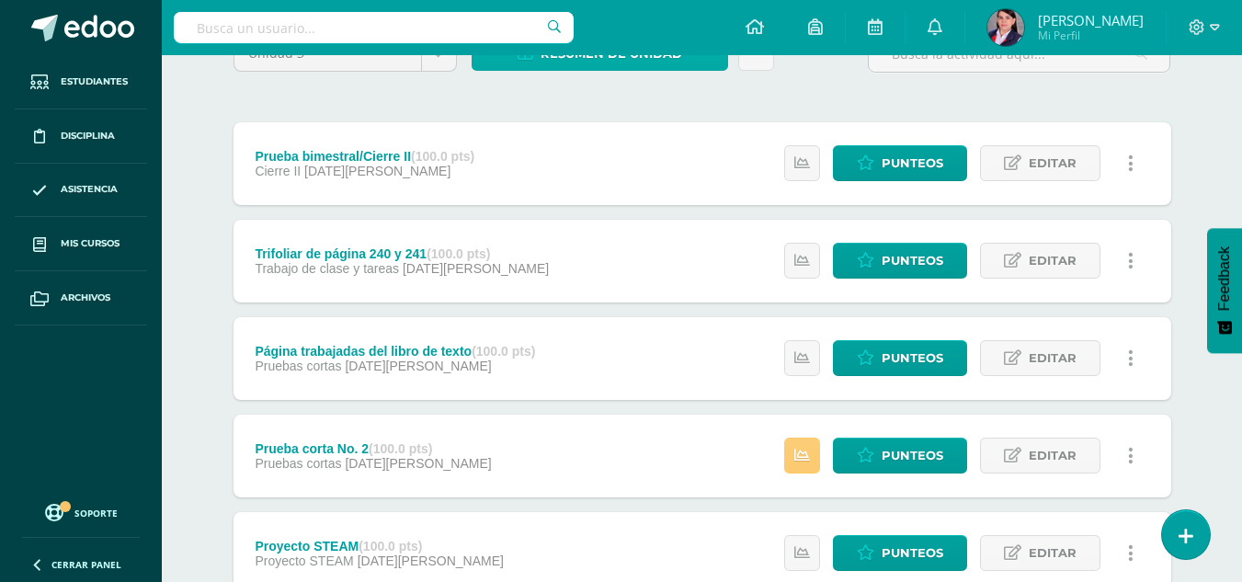
scroll to position [276, 0]
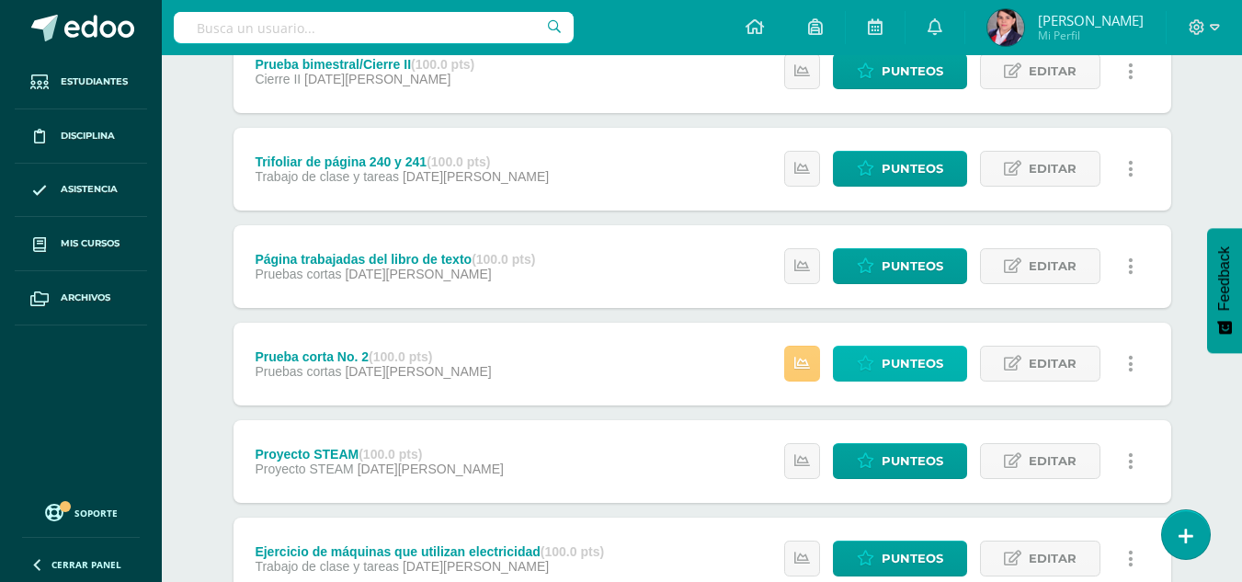
click at [898, 362] on span "Punteos" at bounding box center [912, 364] width 62 height 34
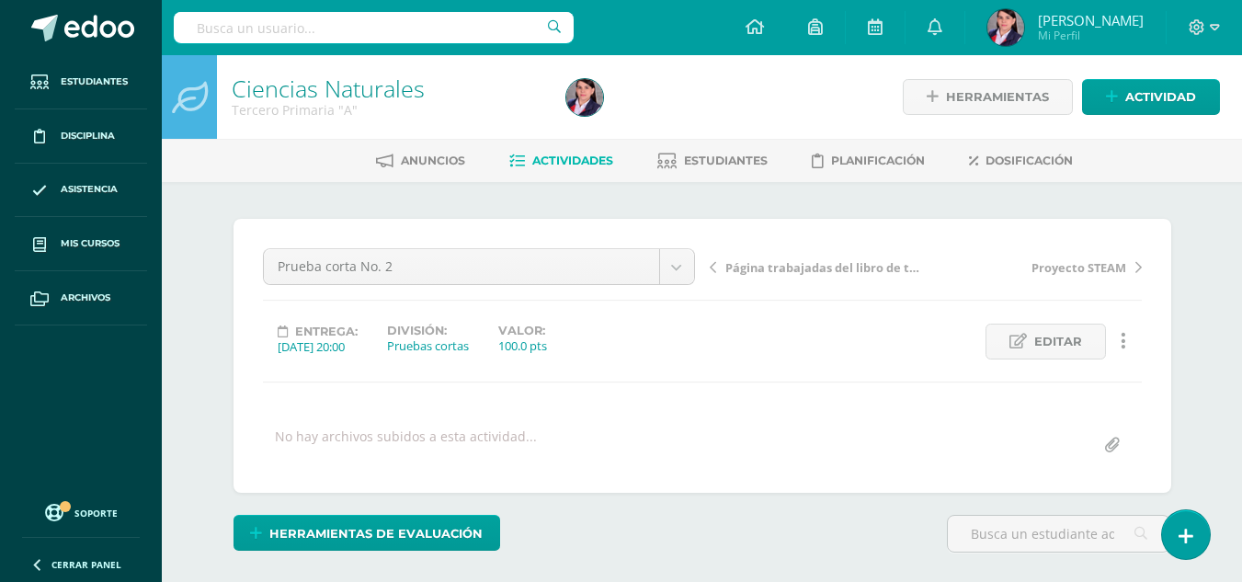
click at [585, 157] on span "Actividades" at bounding box center [572, 160] width 81 height 14
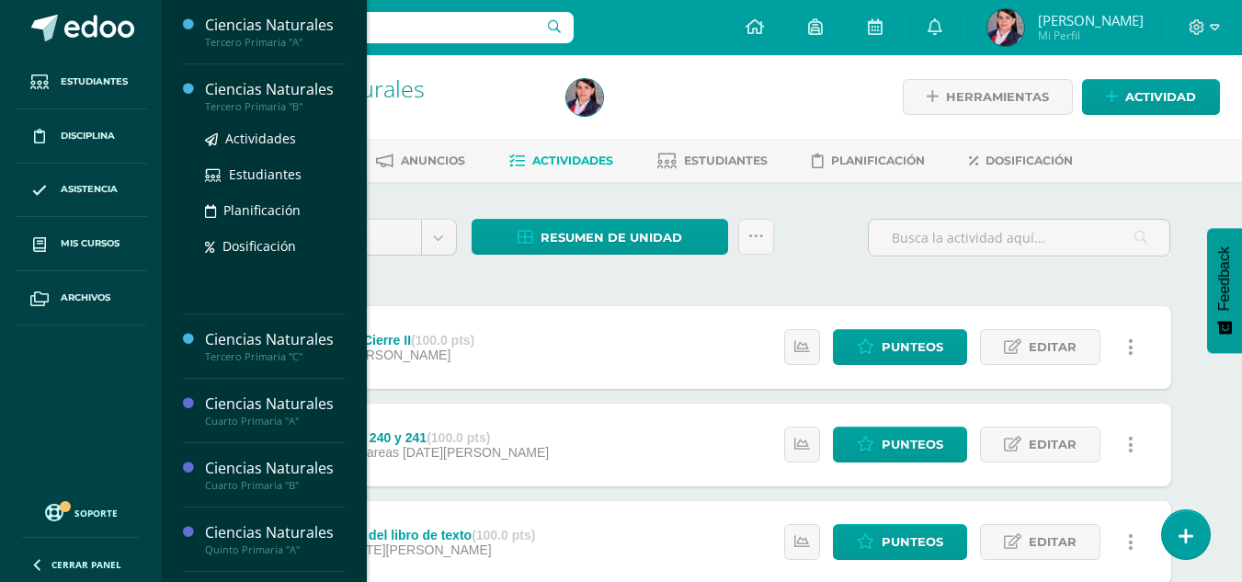
click at [299, 97] on div "Ciencias Naturales" at bounding box center [275, 89] width 140 height 21
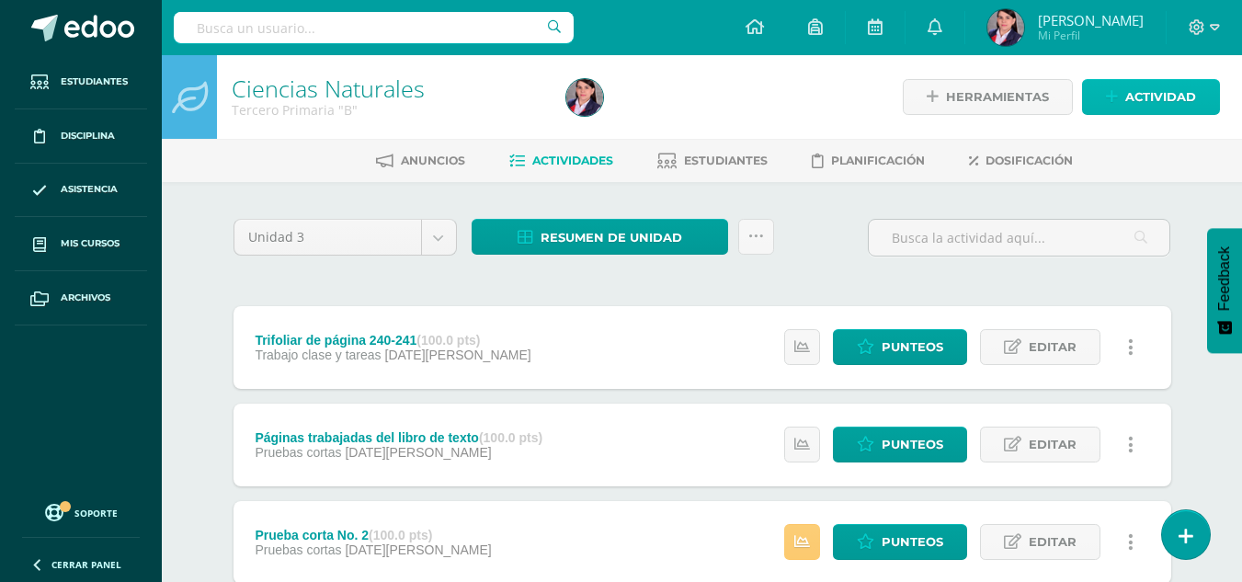
click at [1169, 104] on span "Actividad" at bounding box center [1160, 97] width 71 height 34
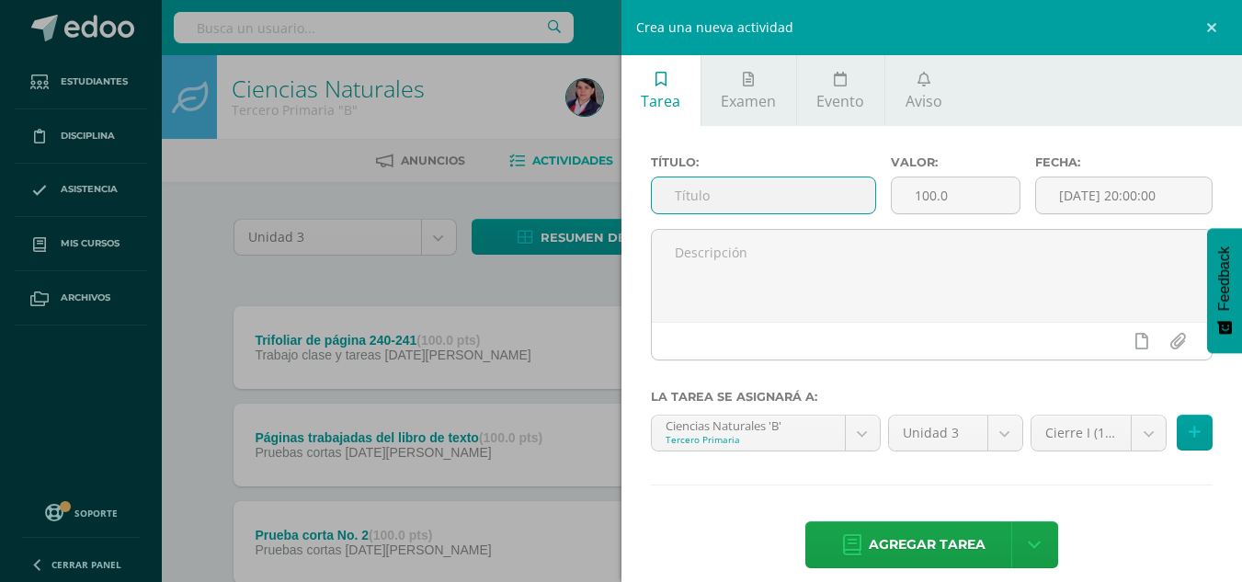
click at [780, 190] on input "text" at bounding box center [763, 195] width 223 height 36
type input "p"
type input "Prueba bimestral/Cierre II"
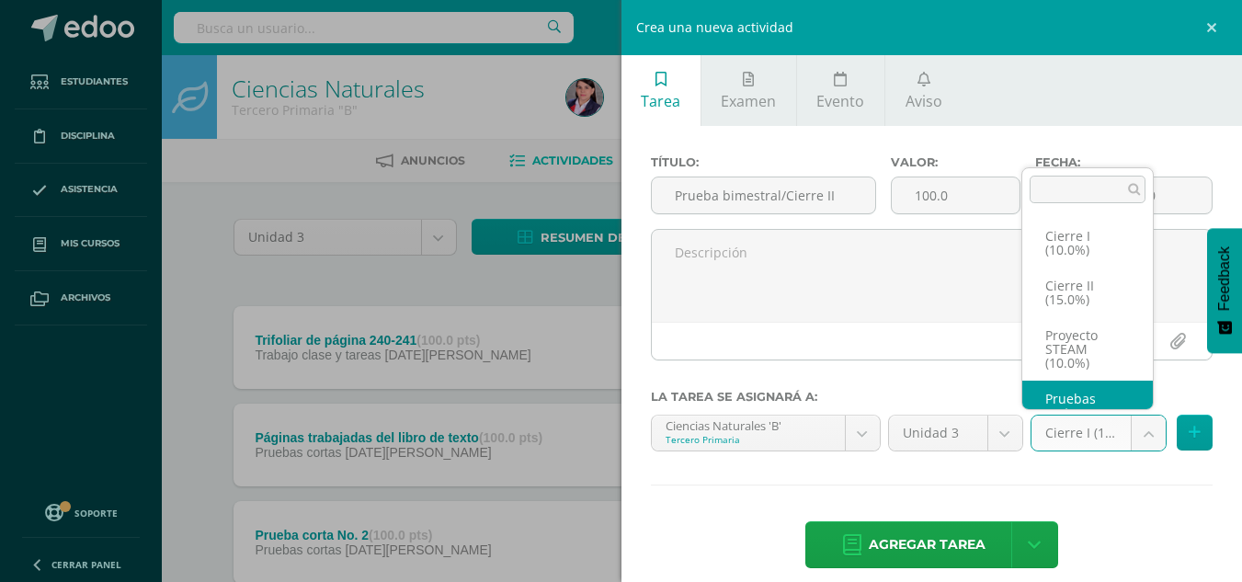
scroll to position [35, 0]
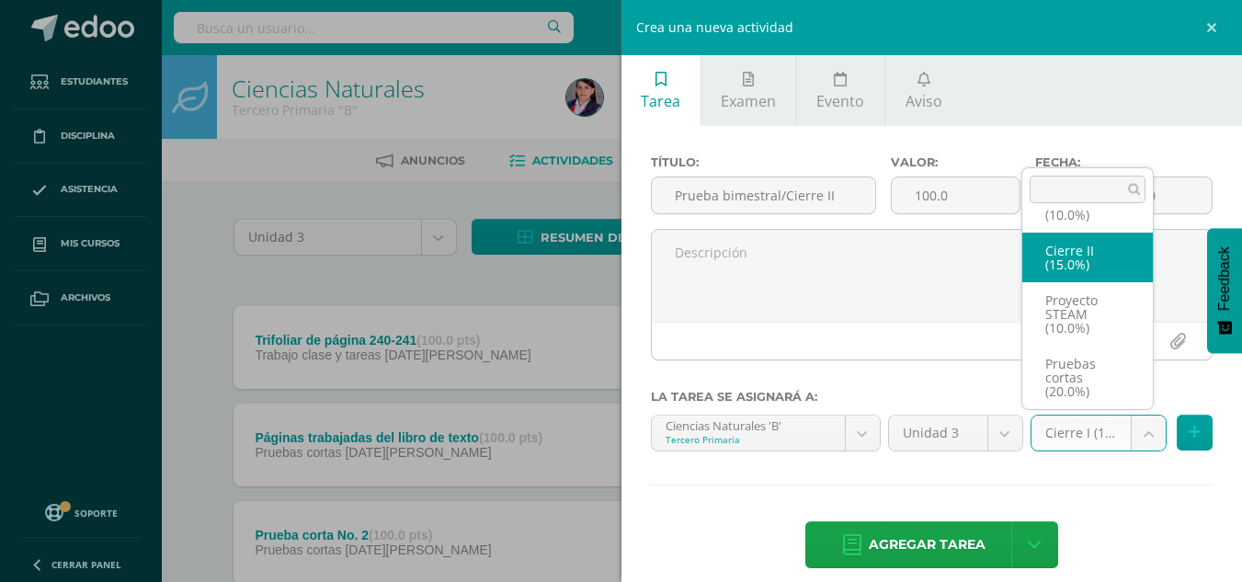
select select "227492"
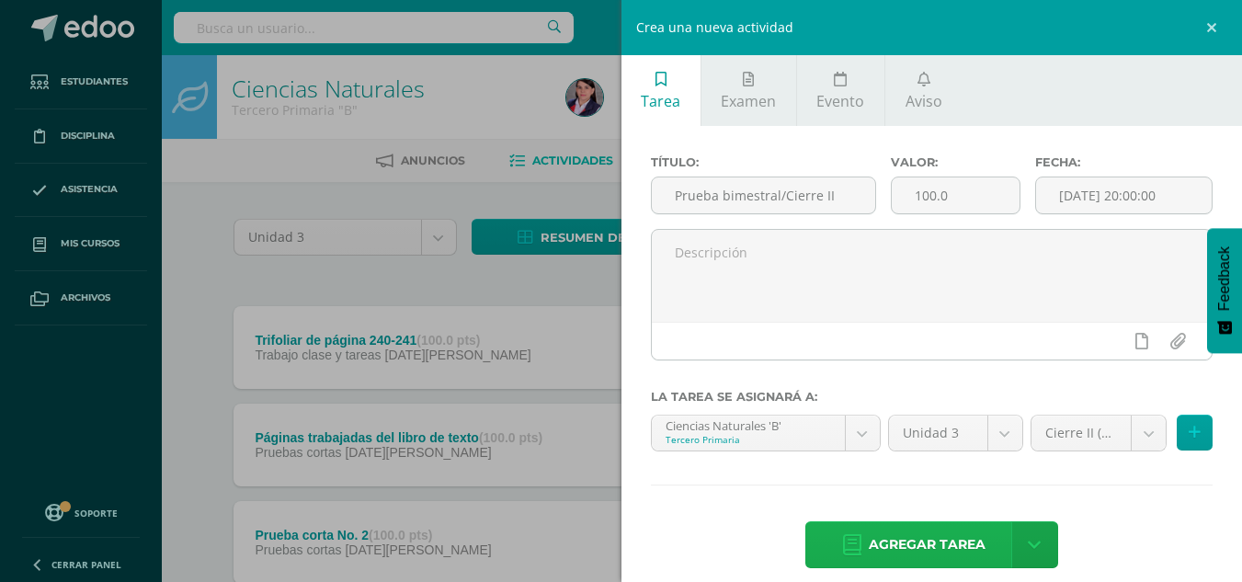
click at [904, 545] on span "Agregar tarea" at bounding box center [927, 544] width 117 height 45
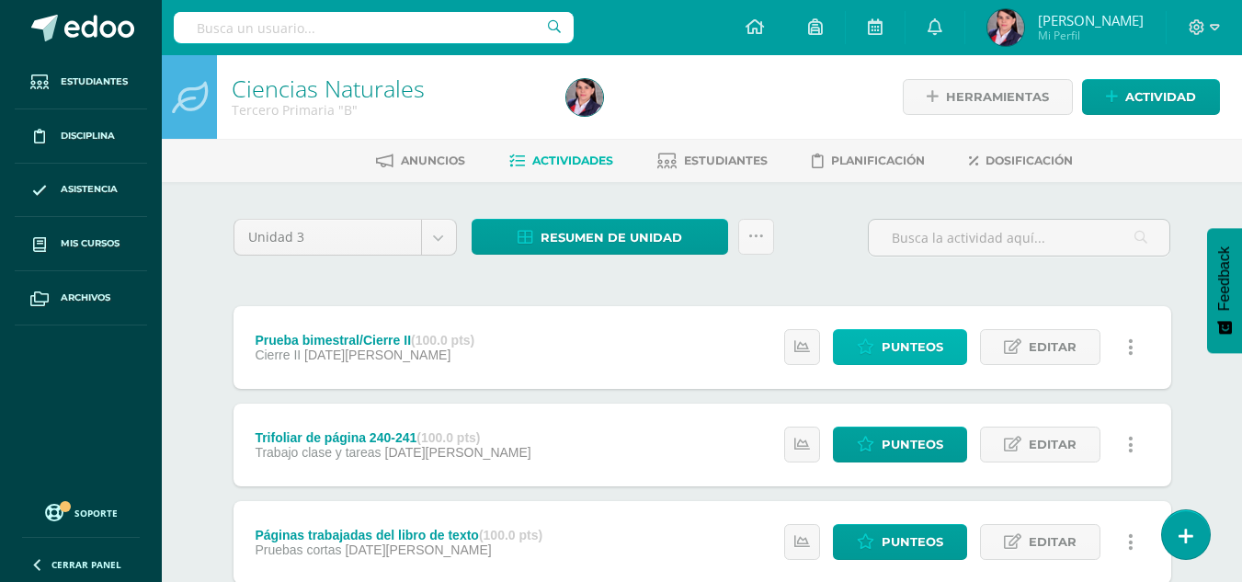
click at [928, 347] on span "Punteos" at bounding box center [912, 347] width 62 height 34
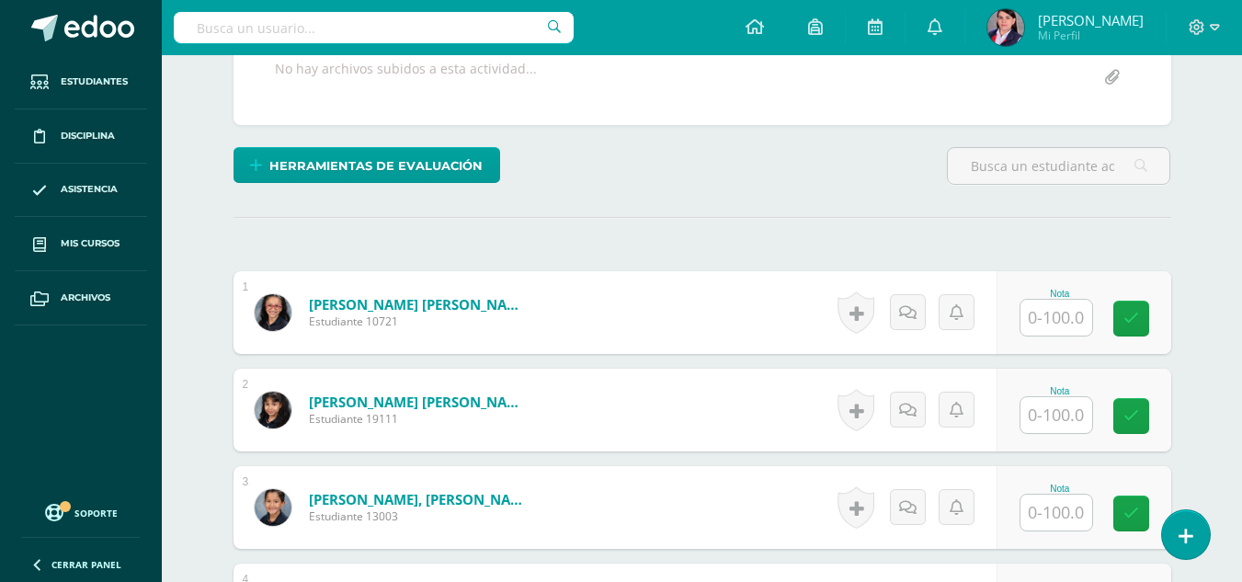
click at [1055, 314] on input "text" at bounding box center [1056, 318] width 72 height 36
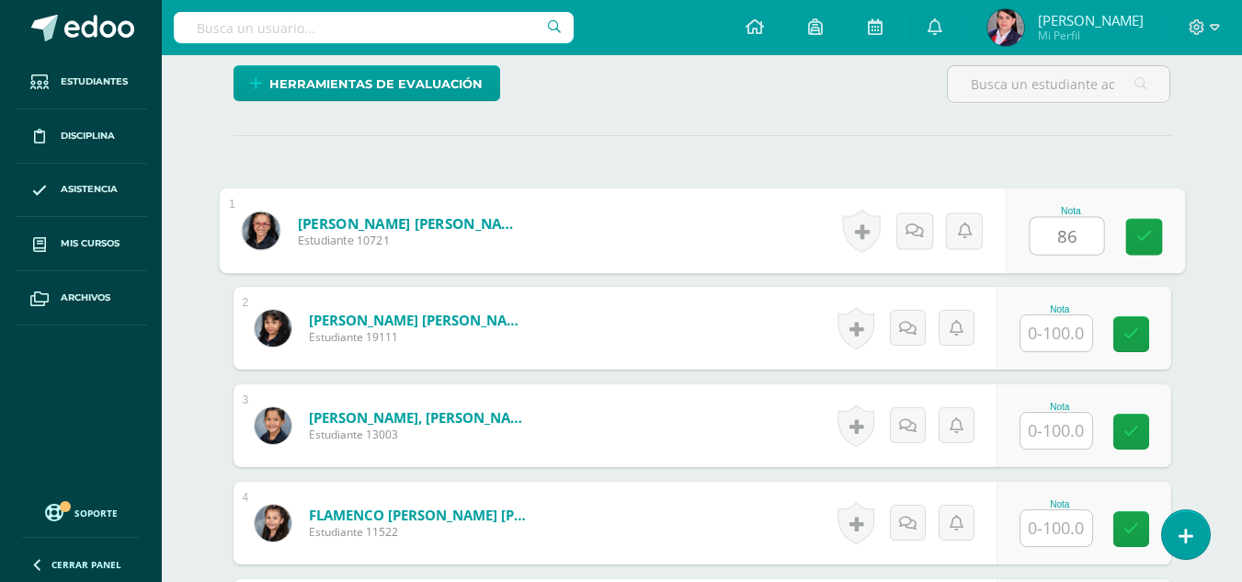
scroll to position [461, 0]
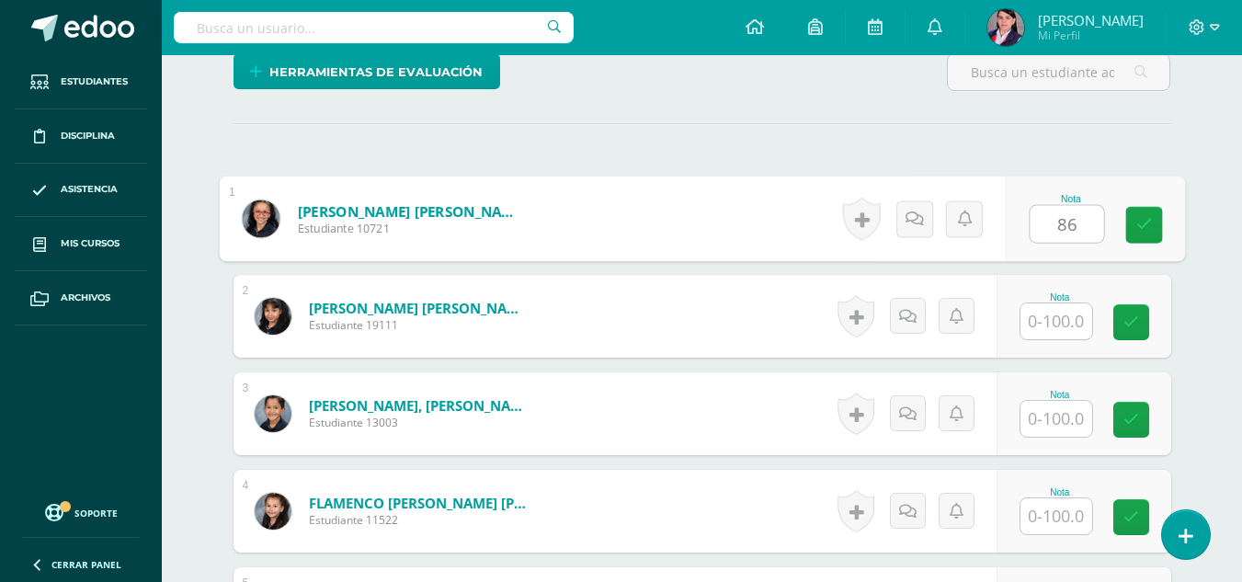
type input "86"
click at [1048, 424] on input "text" at bounding box center [1056, 419] width 72 height 36
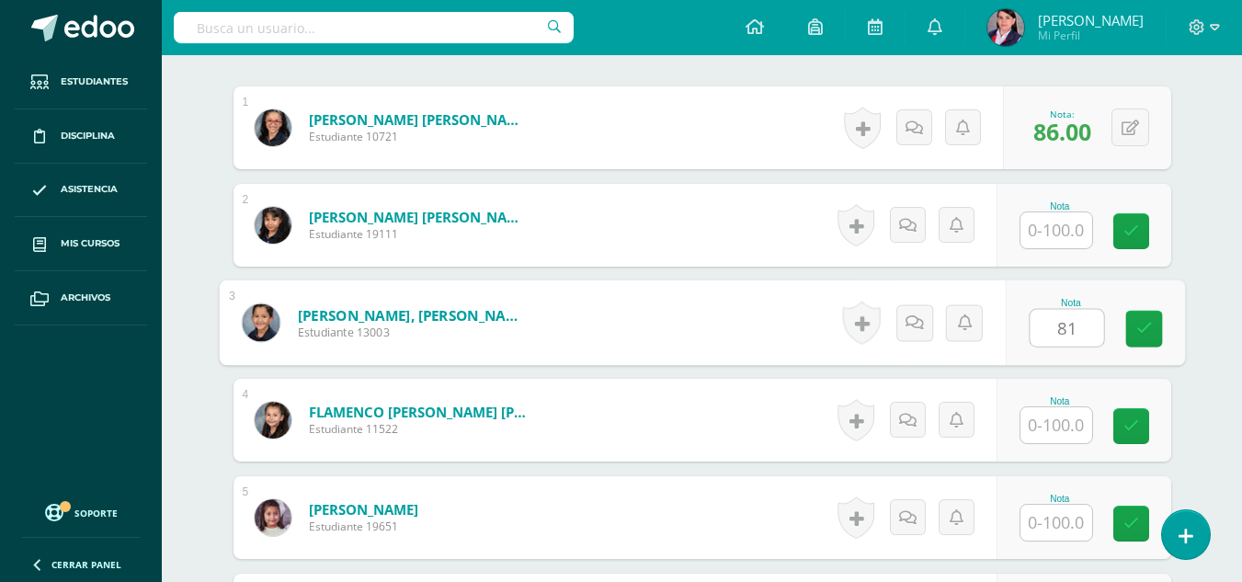
scroll to position [553, 0]
type input "81"
click at [1048, 424] on input "text" at bounding box center [1056, 424] width 72 height 36
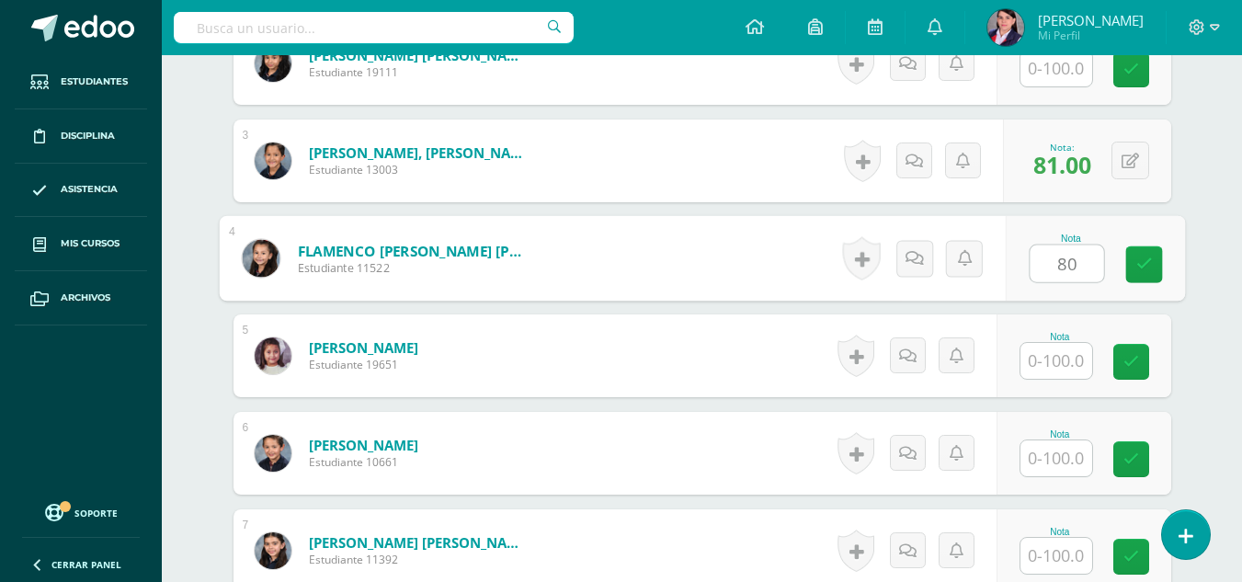
scroll to position [737, 0]
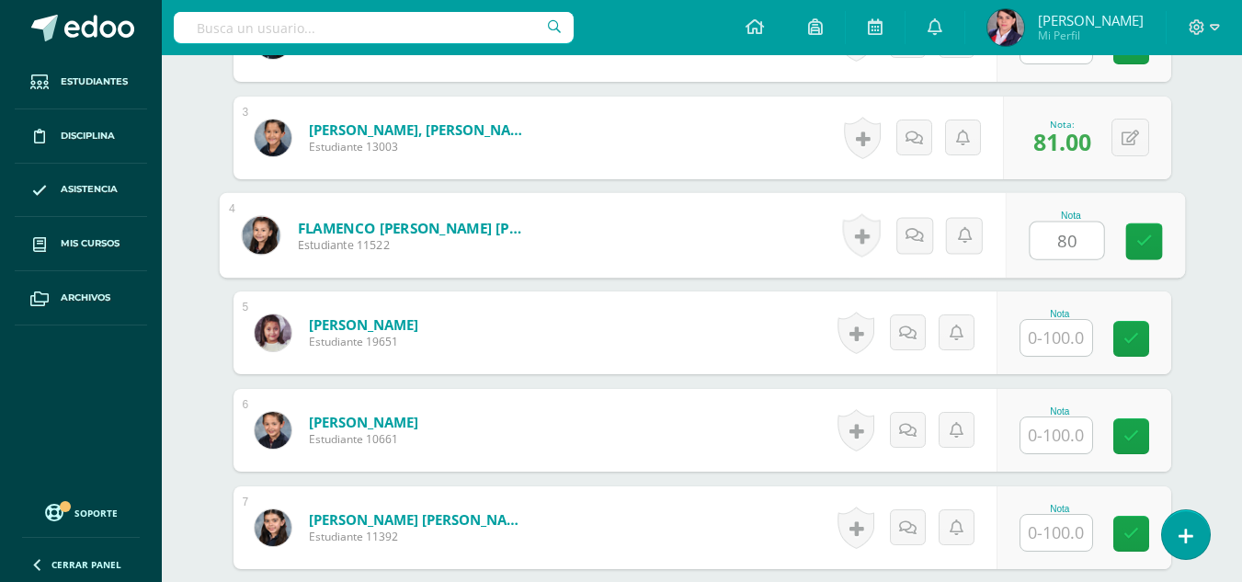
type input "80"
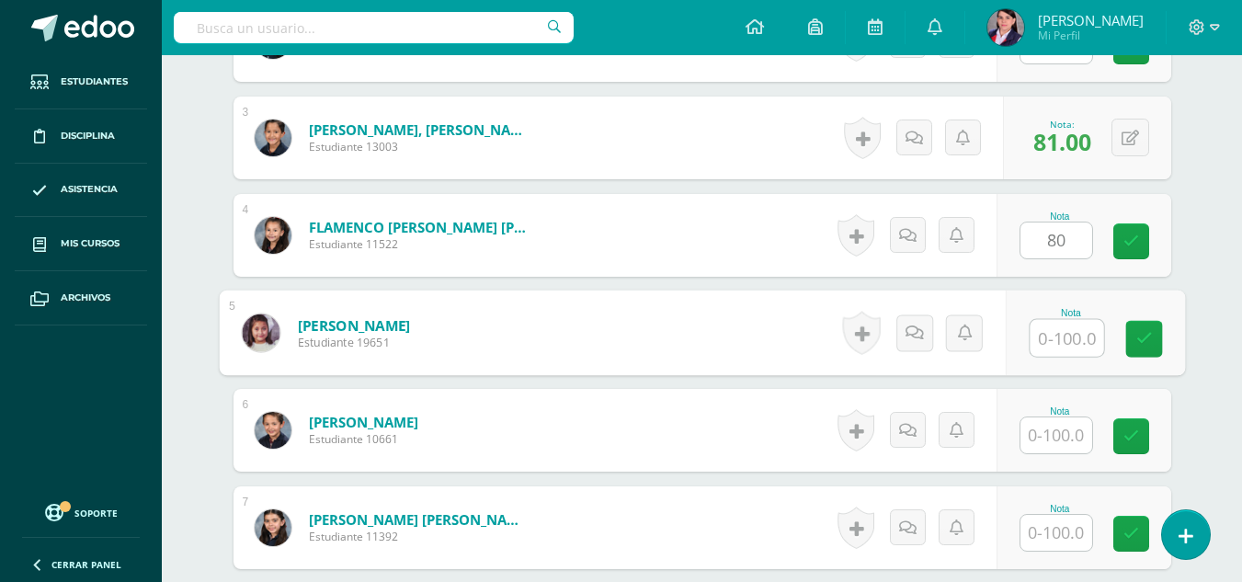
click at [1058, 347] on input "text" at bounding box center [1066, 338] width 74 height 37
type input "81"
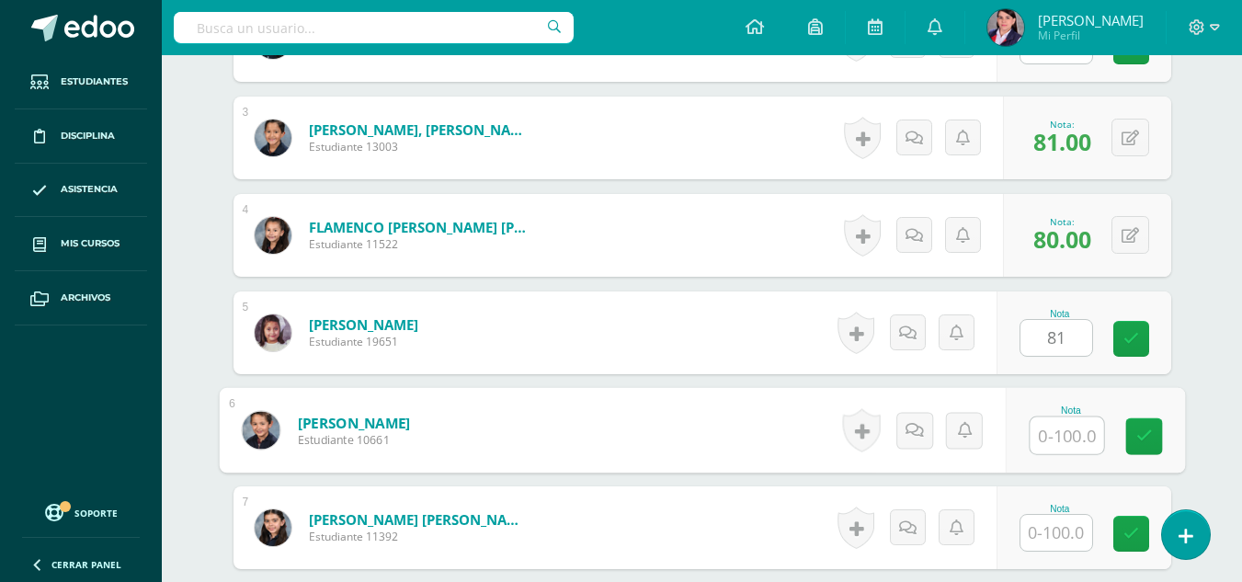
click at [1054, 437] on input "text" at bounding box center [1066, 435] width 74 height 37
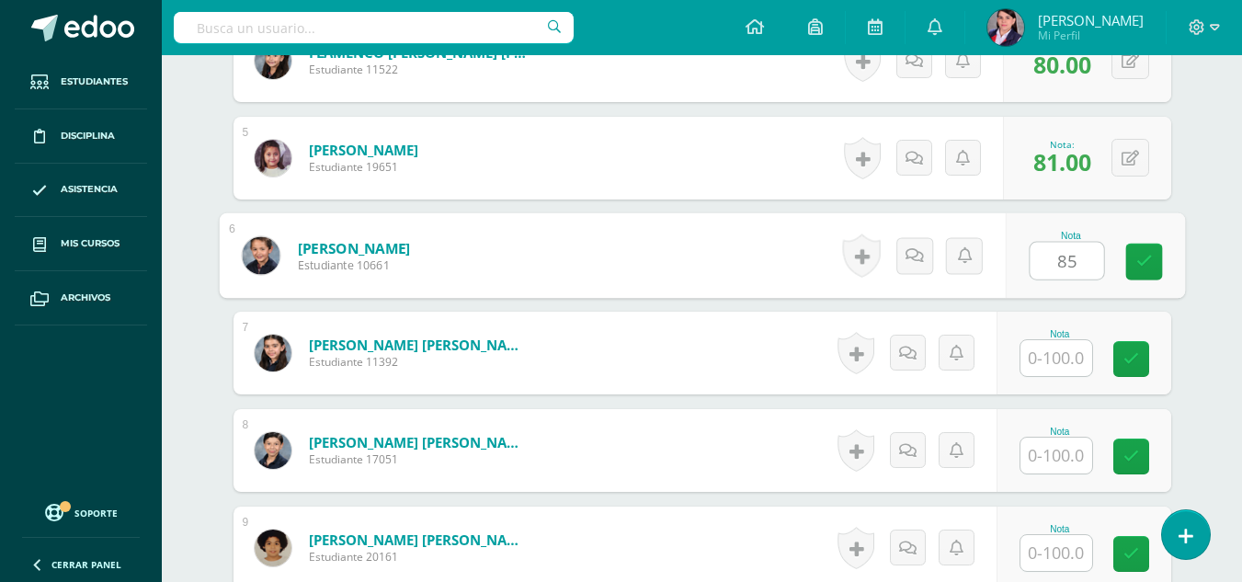
scroll to position [921, 0]
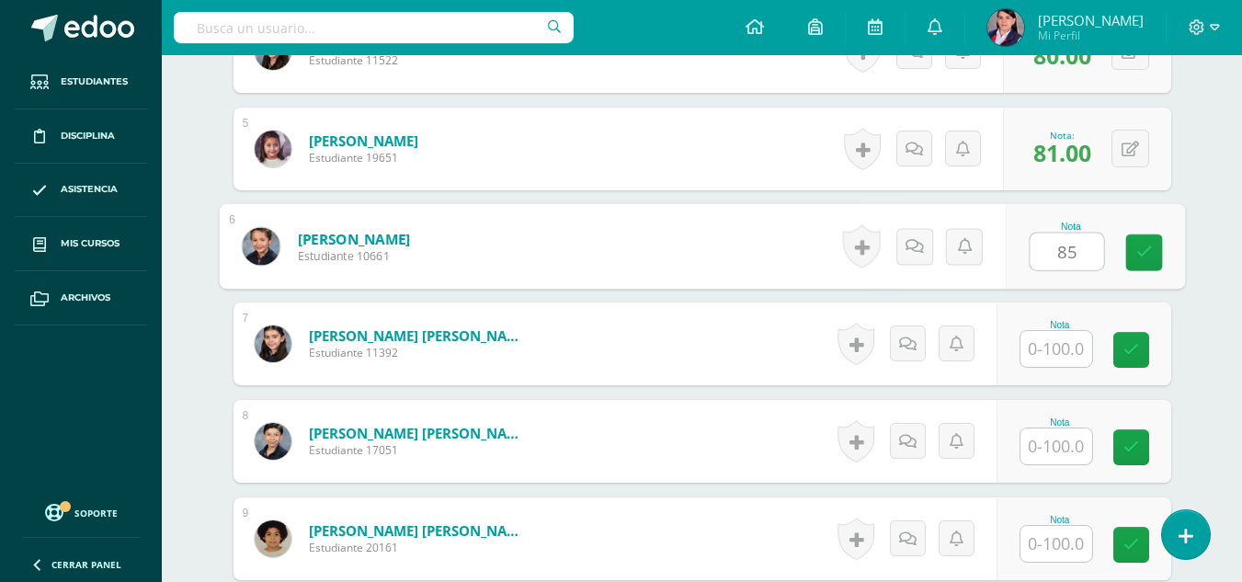
type input "85"
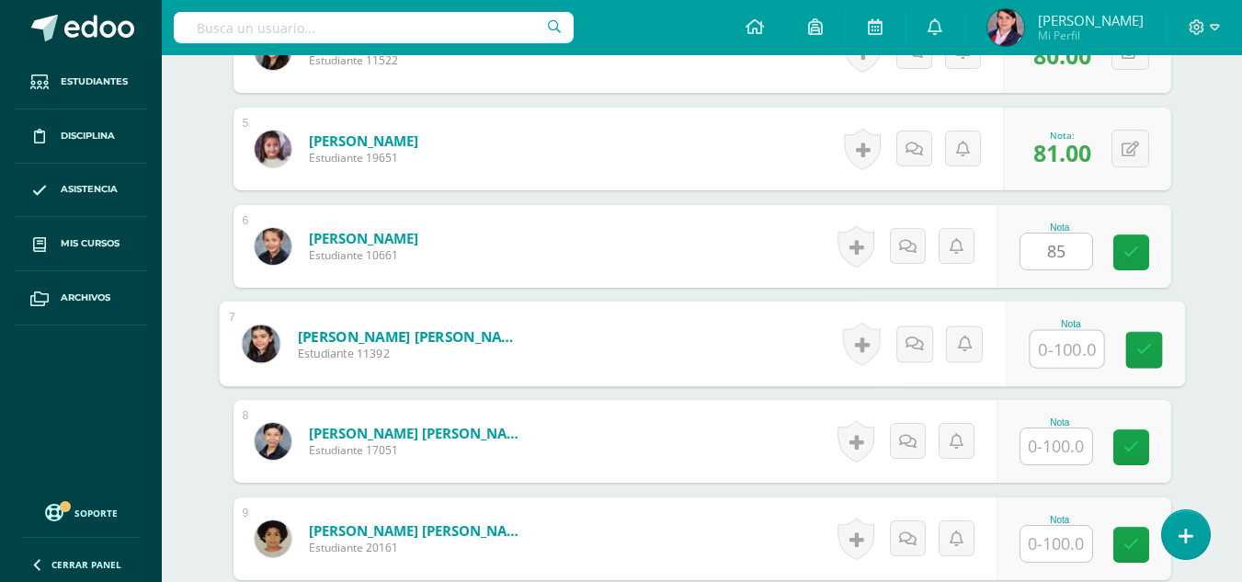
click at [1072, 351] on input "text" at bounding box center [1066, 349] width 74 height 37
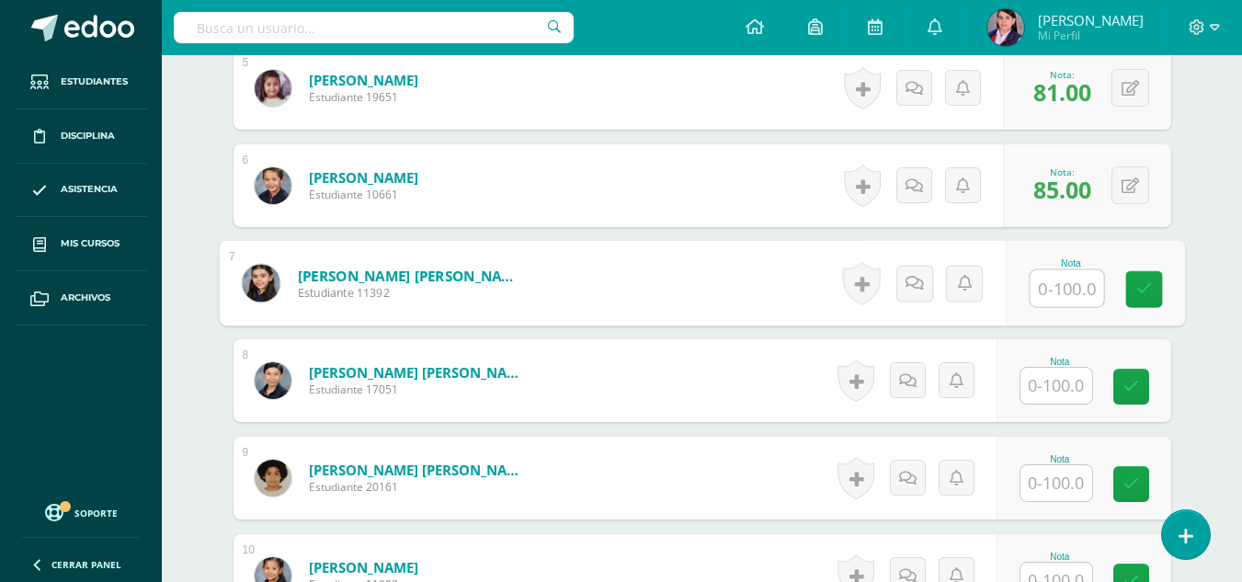
scroll to position [1013, 0]
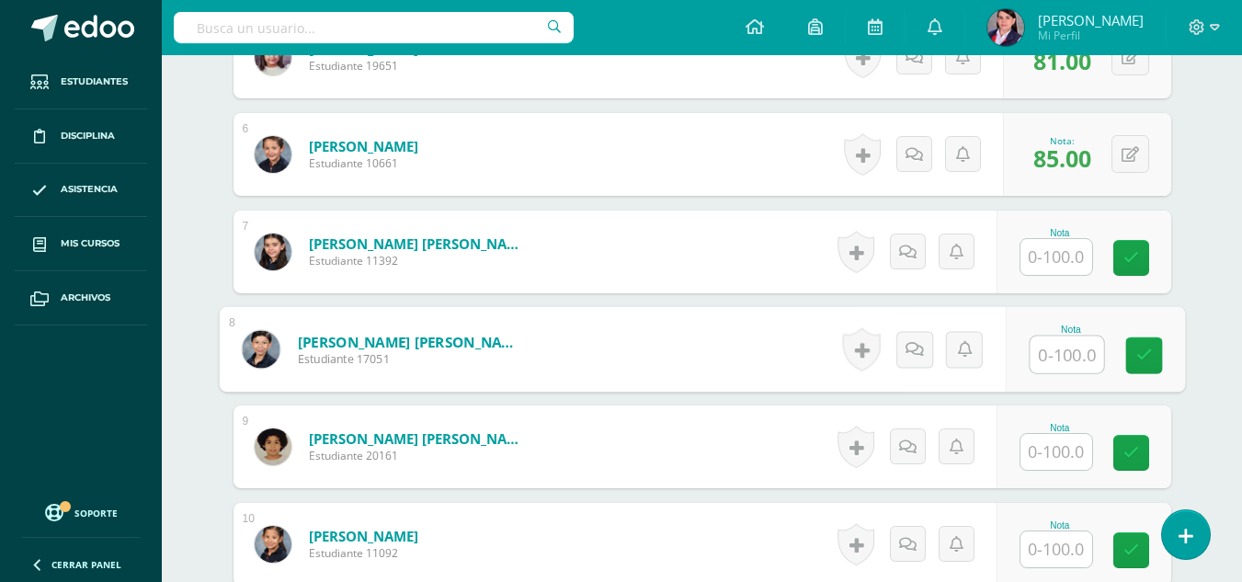
click at [1071, 351] on input "text" at bounding box center [1066, 354] width 74 height 37
type input "87"
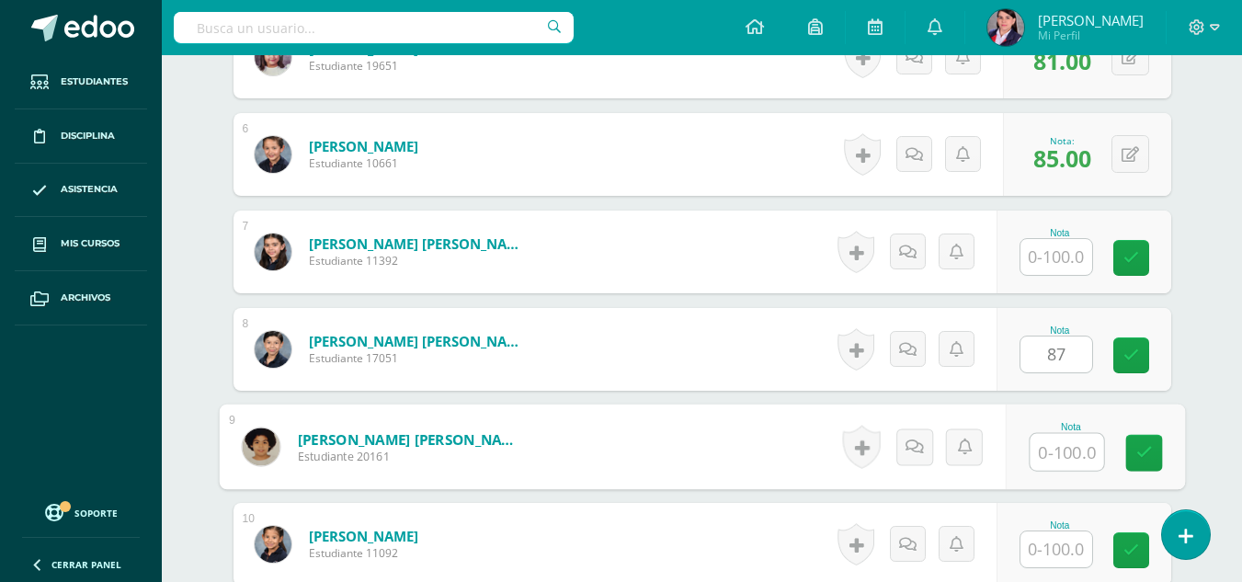
click at [1046, 449] on input "text" at bounding box center [1066, 452] width 74 height 37
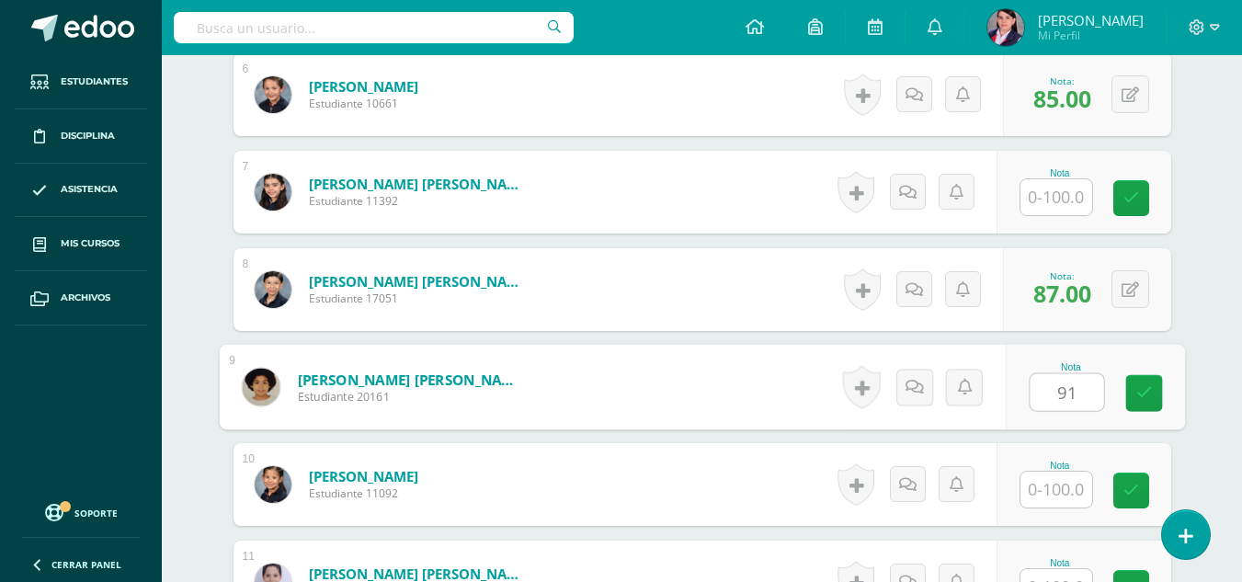
scroll to position [1105, 0]
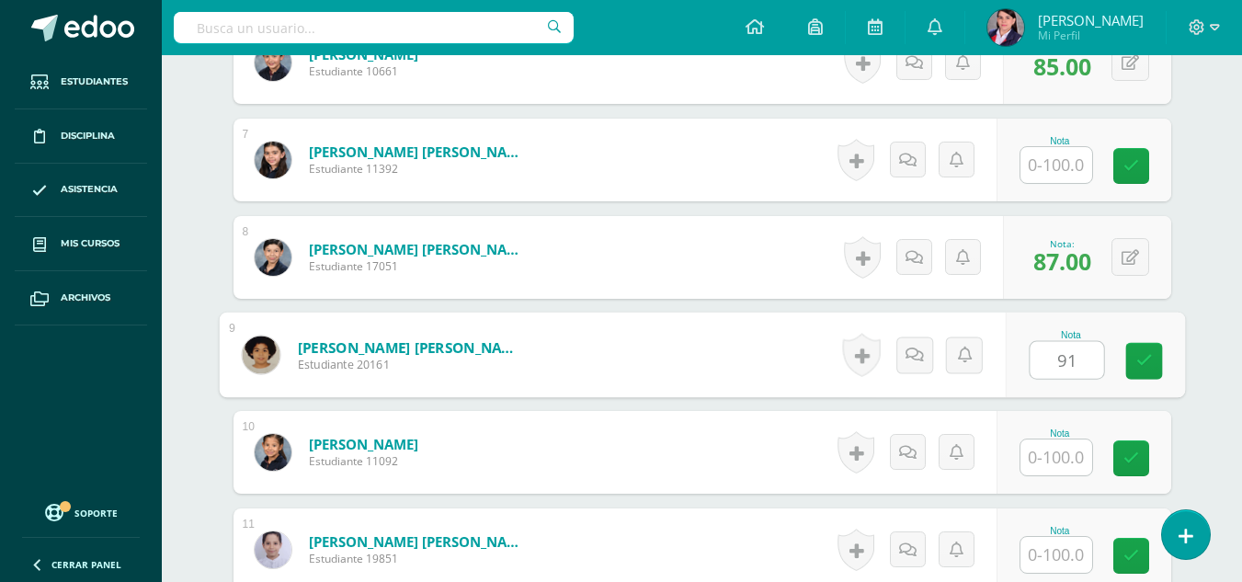
type input "91"
click at [1046, 450] on input "text" at bounding box center [1056, 457] width 72 height 36
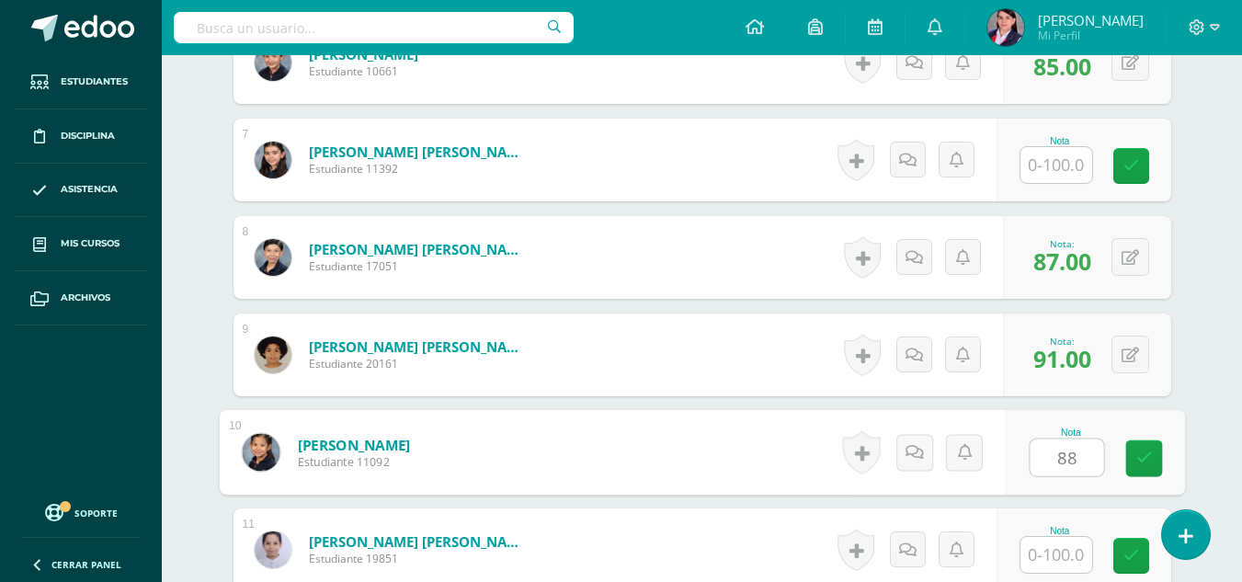
type input "88"
click at [1051, 558] on input "text" at bounding box center [1056, 555] width 72 height 36
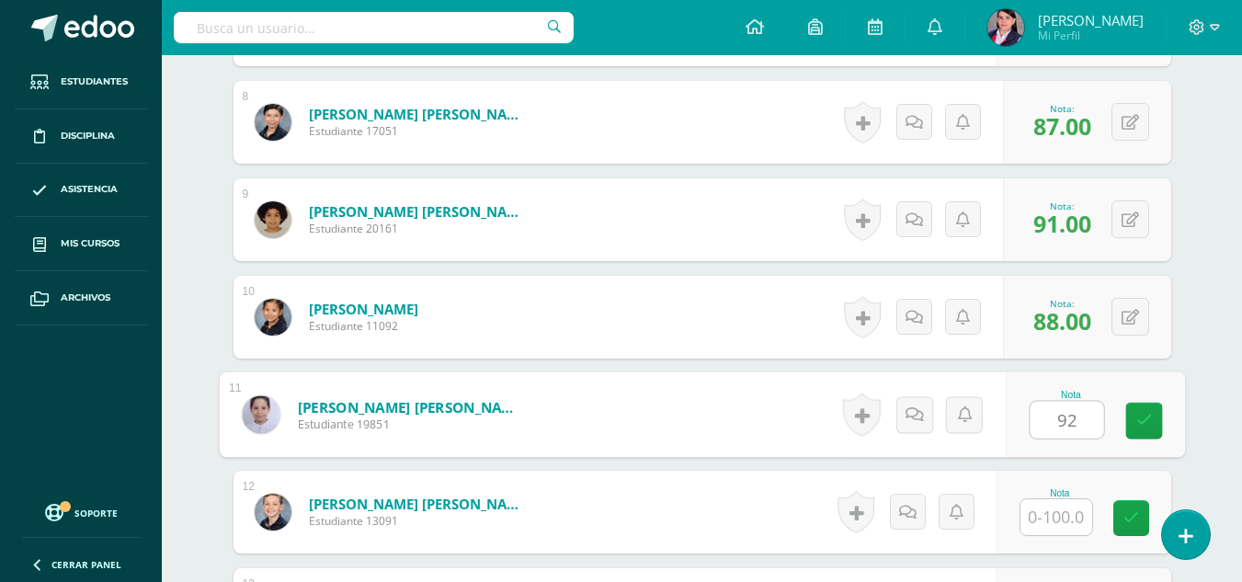
scroll to position [1289, 0]
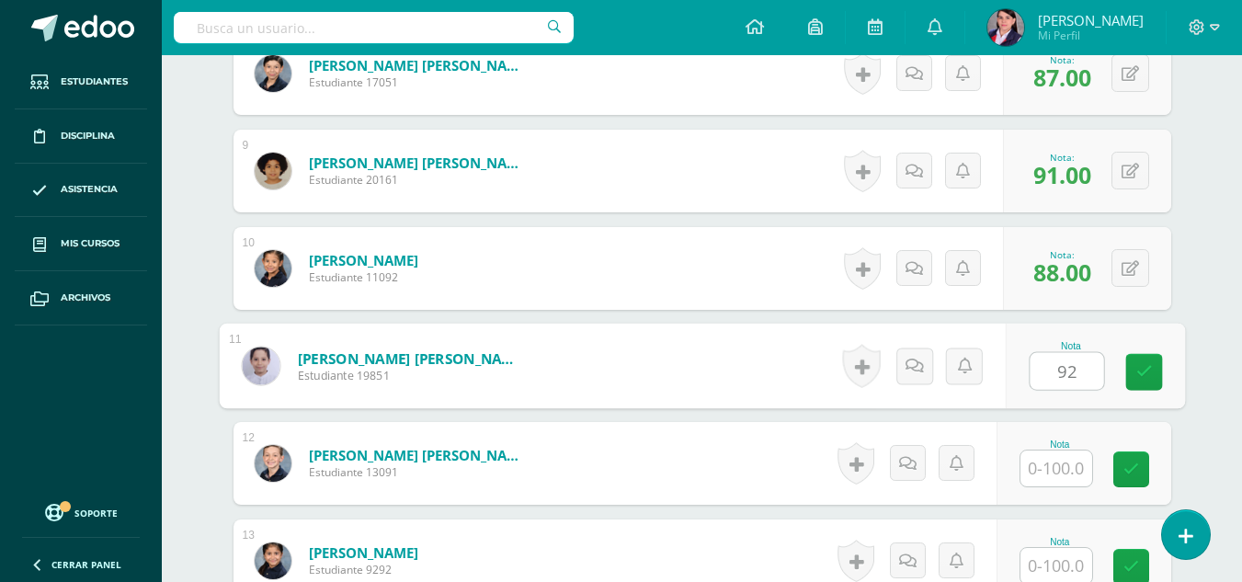
type input "92"
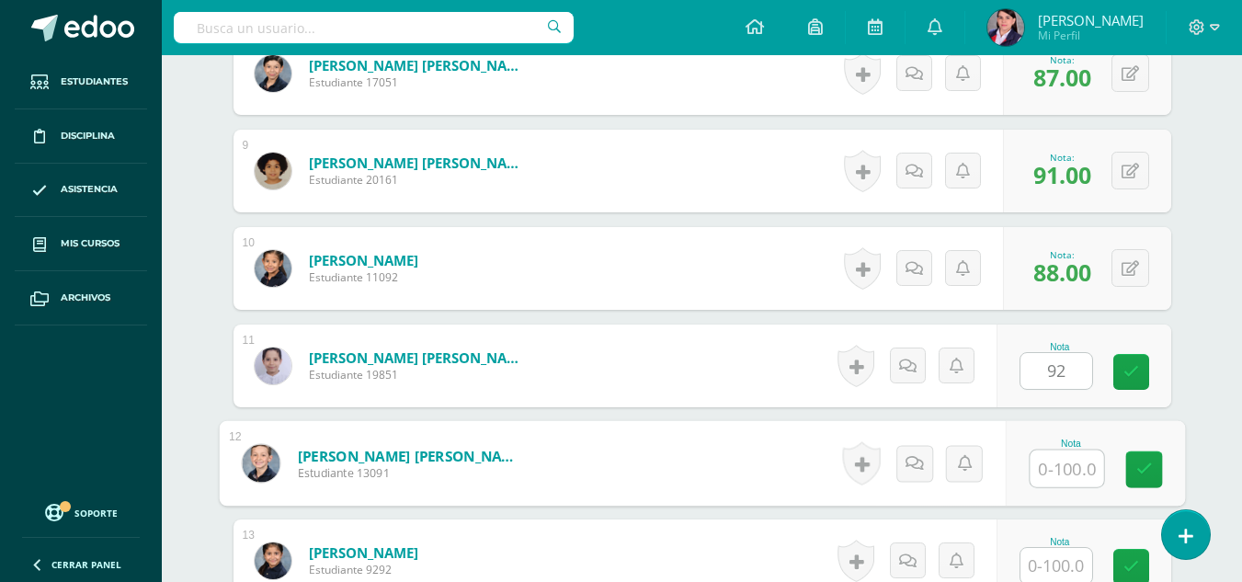
click at [1048, 471] on input "text" at bounding box center [1066, 468] width 74 height 37
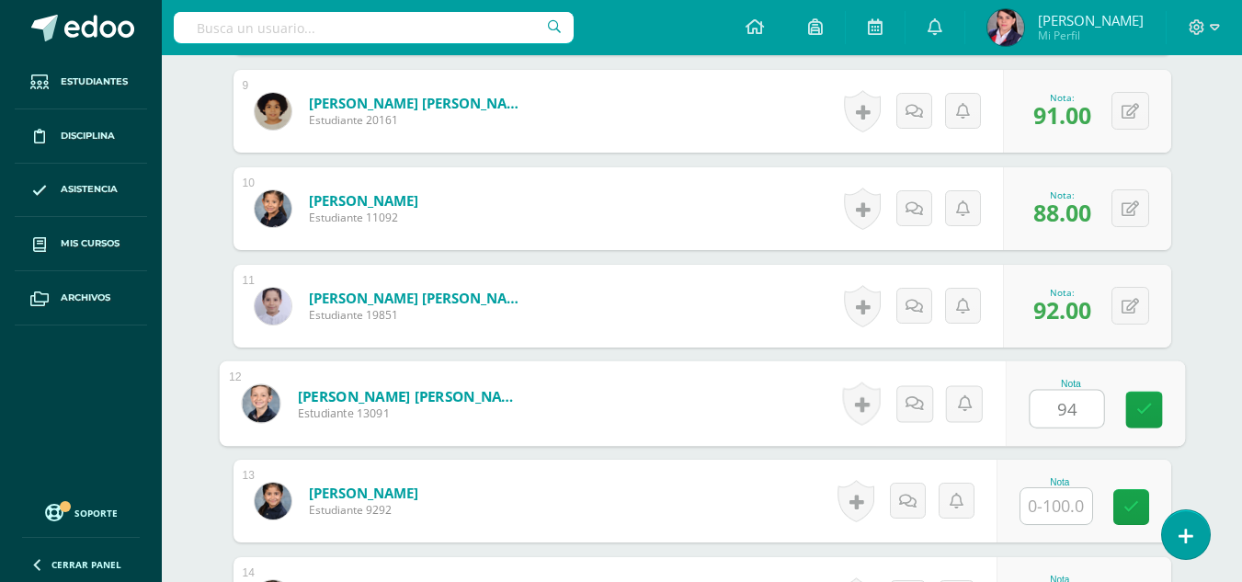
scroll to position [1381, 0]
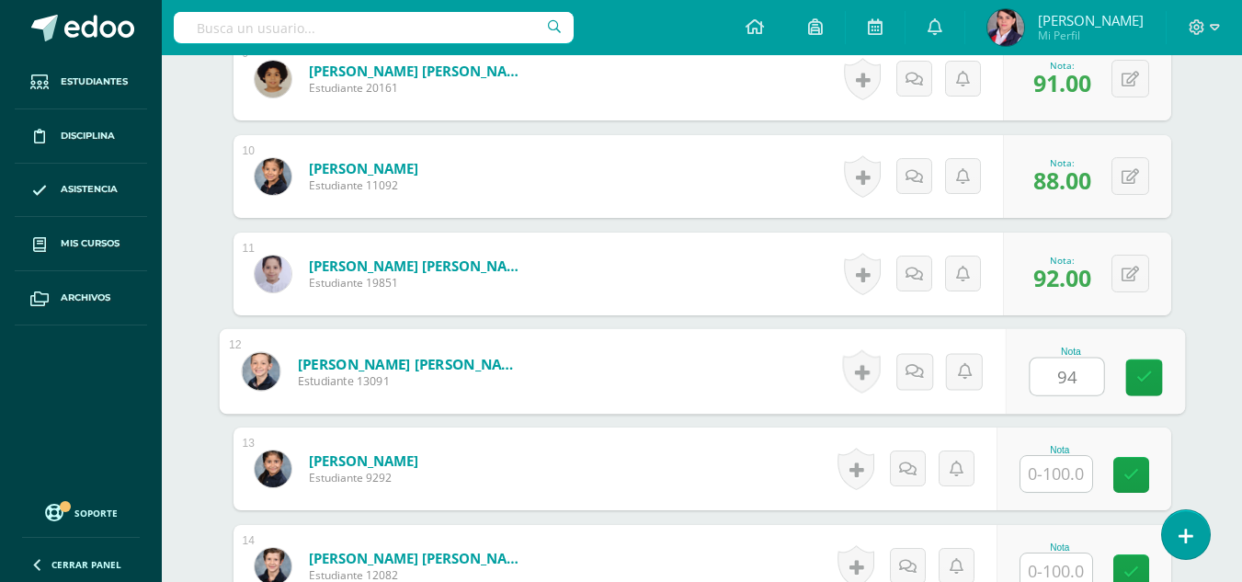
type input "94"
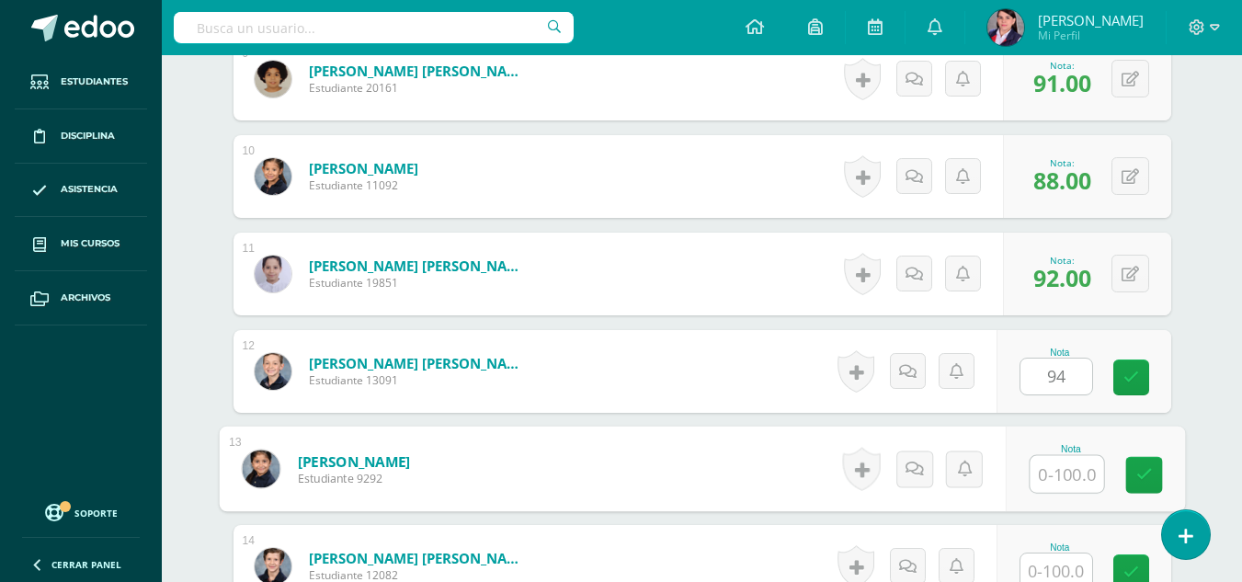
click at [1048, 471] on input "text" at bounding box center [1066, 474] width 74 height 37
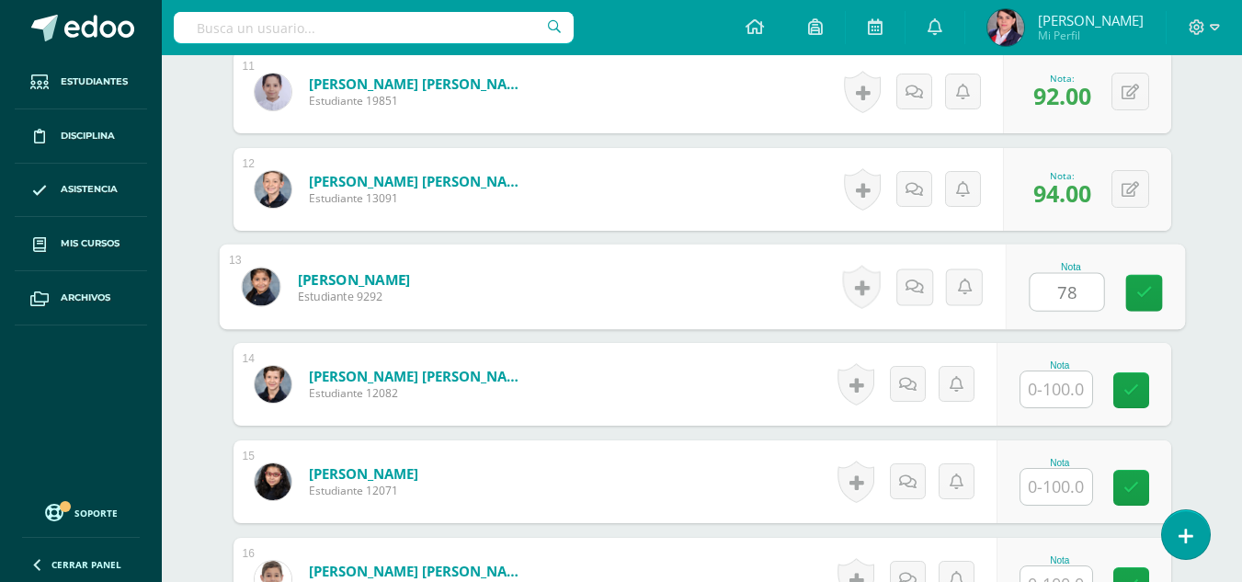
scroll to position [1564, 0]
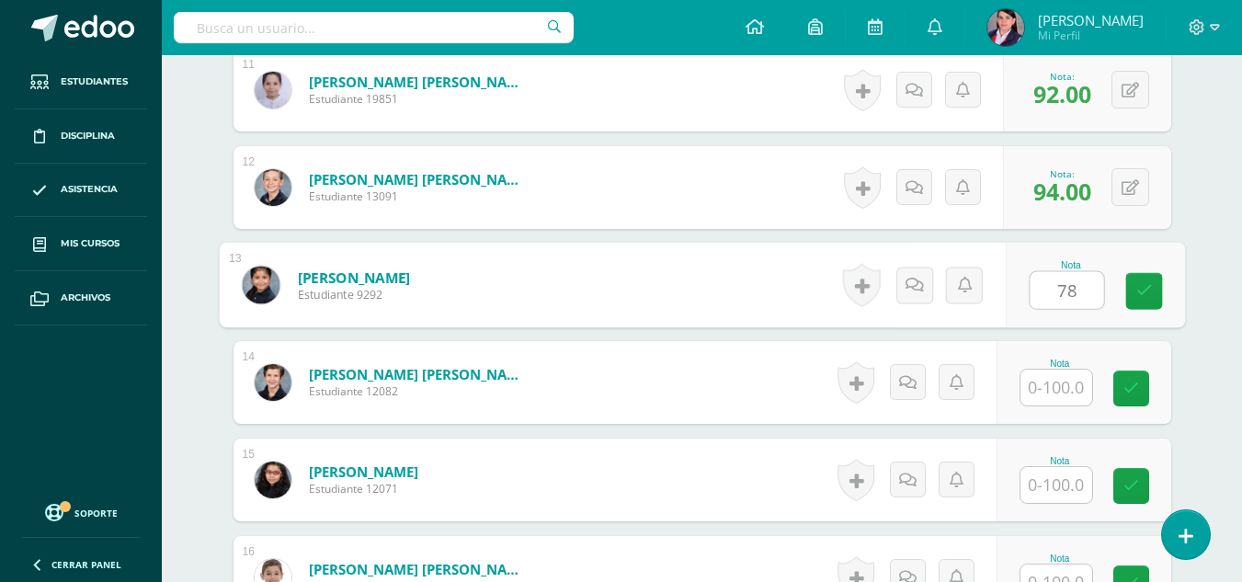
type input "7"
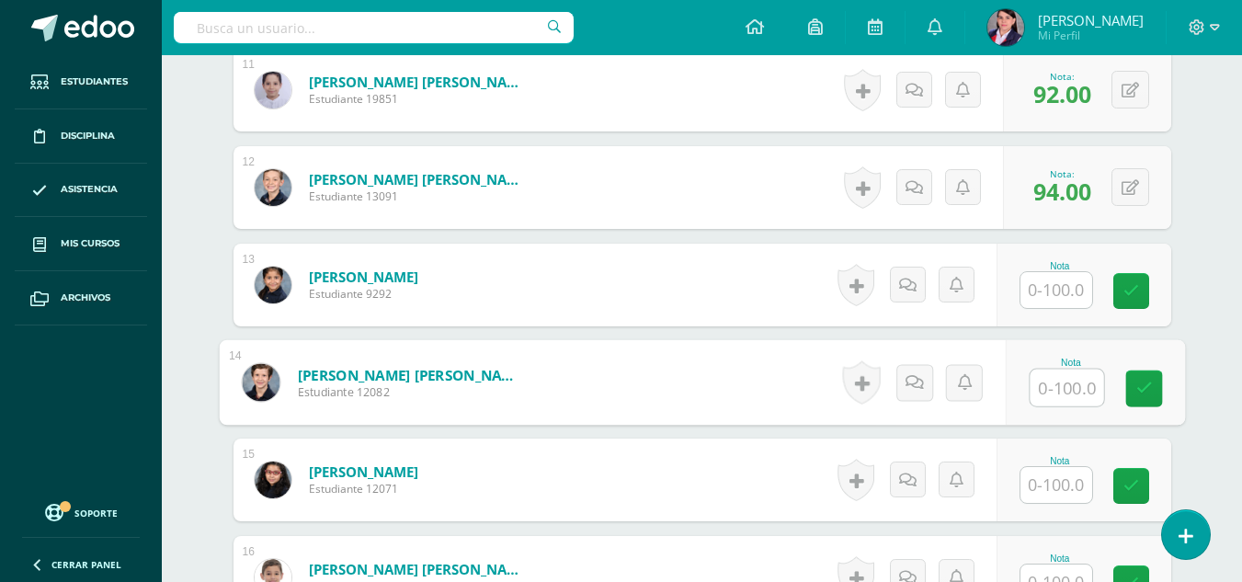
click at [1064, 383] on input "text" at bounding box center [1066, 387] width 74 height 37
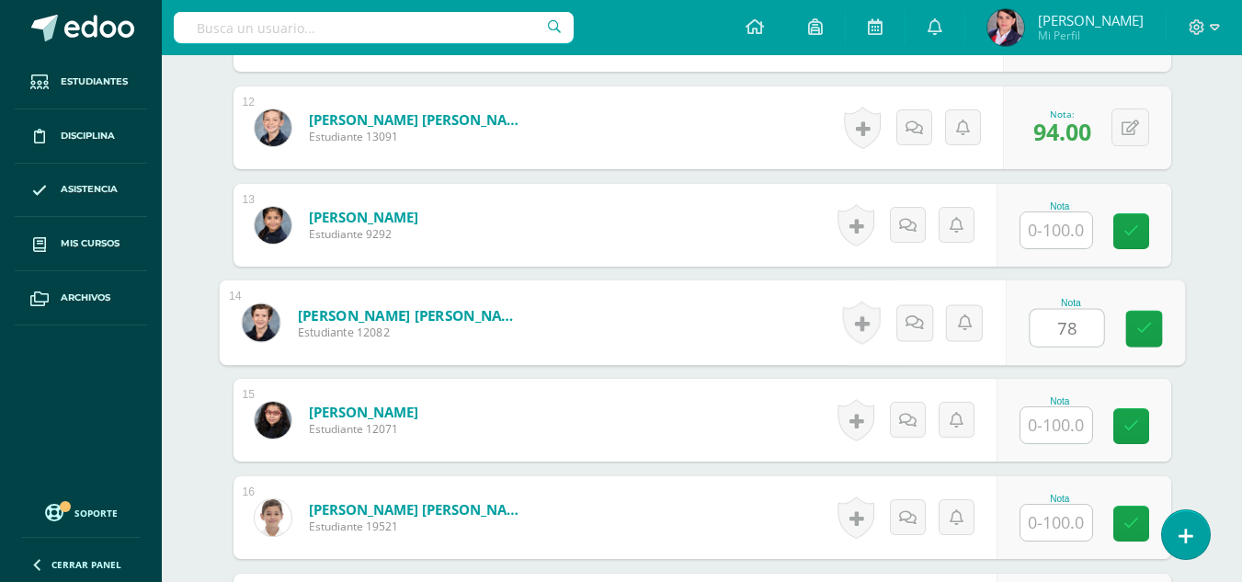
scroll to position [1656, 0]
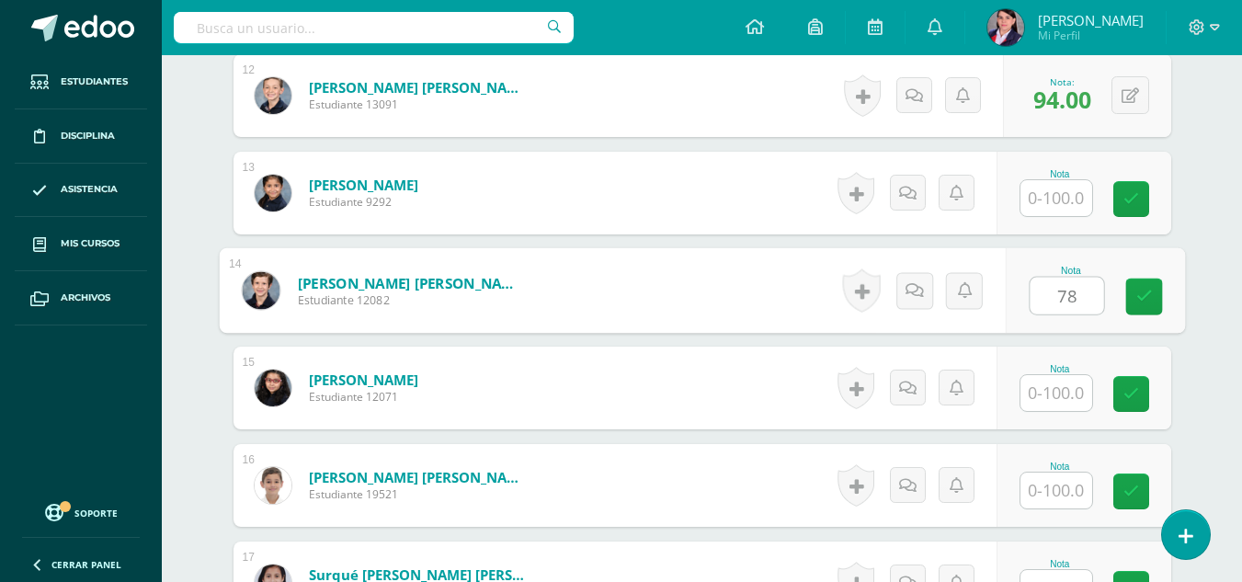
type input "78"
click at [1064, 383] on input "text" at bounding box center [1056, 393] width 72 height 36
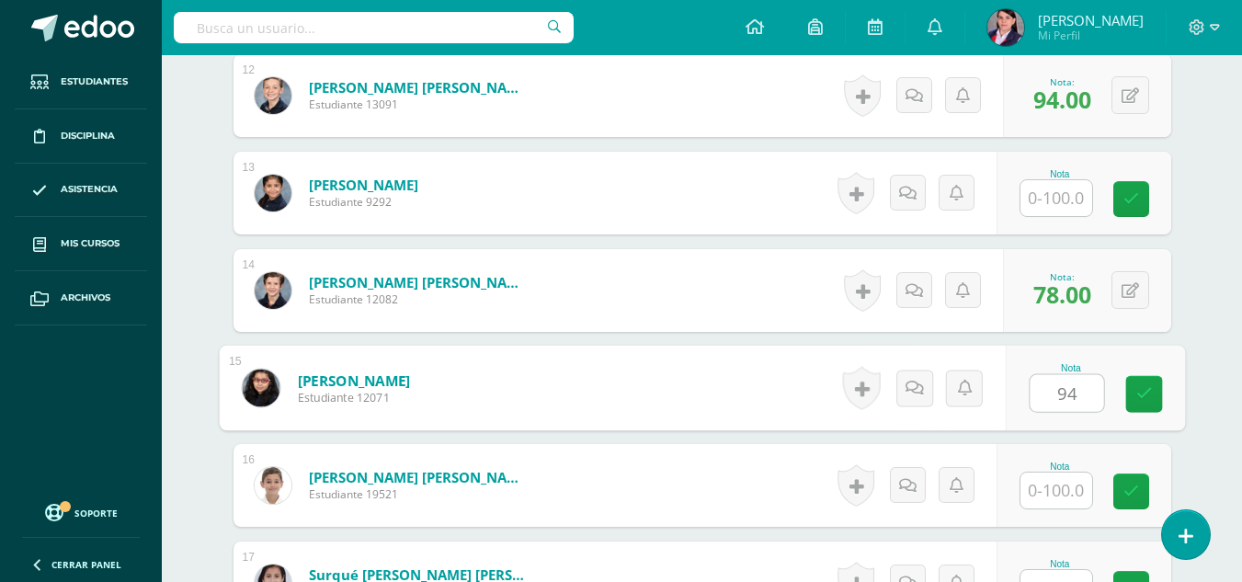
type input "94"
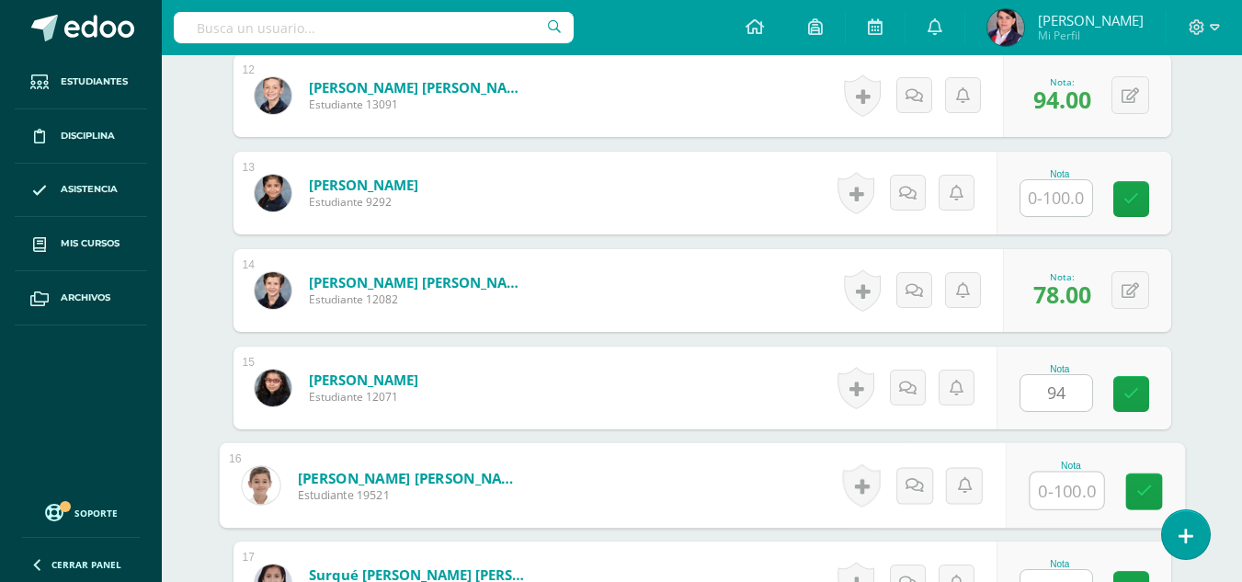
click at [1052, 495] on input "text" at bounding box center [1066, 490] width 74 height 37
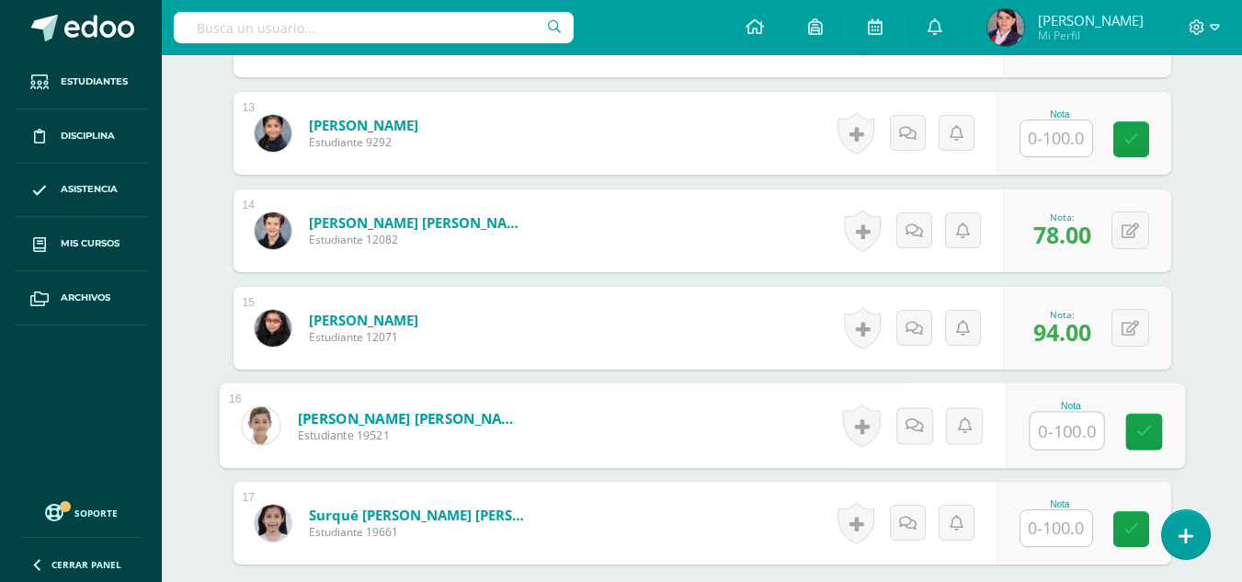
scroll to position [1748, 0]
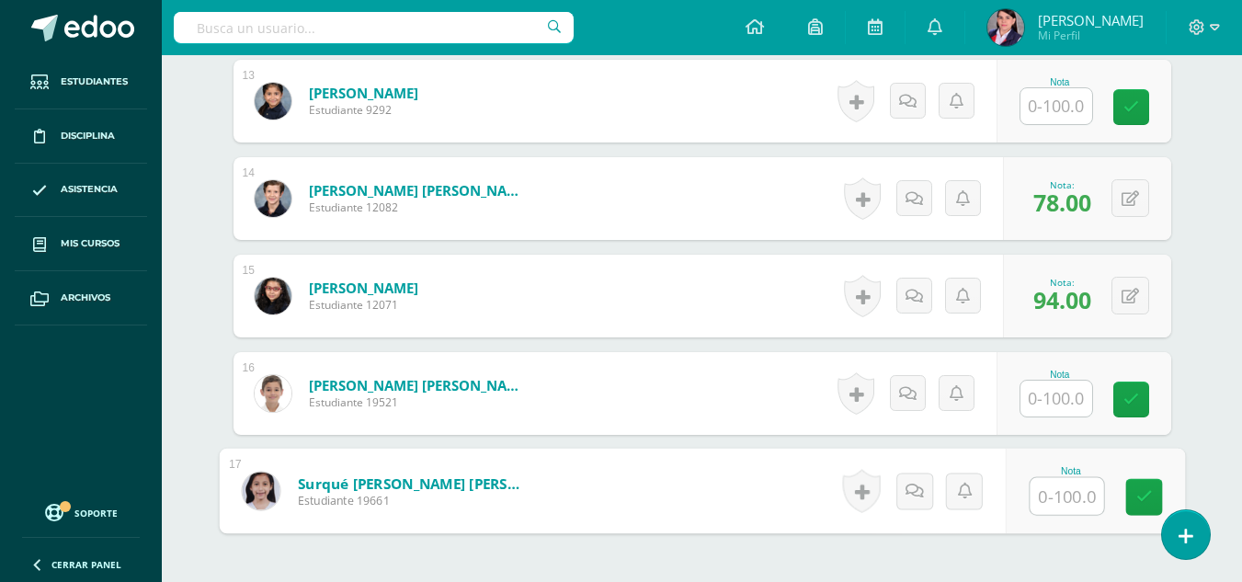
click at [1052, 495] on input "text" at bounding box center [1066, 496] width 74 height 37
type input "70"
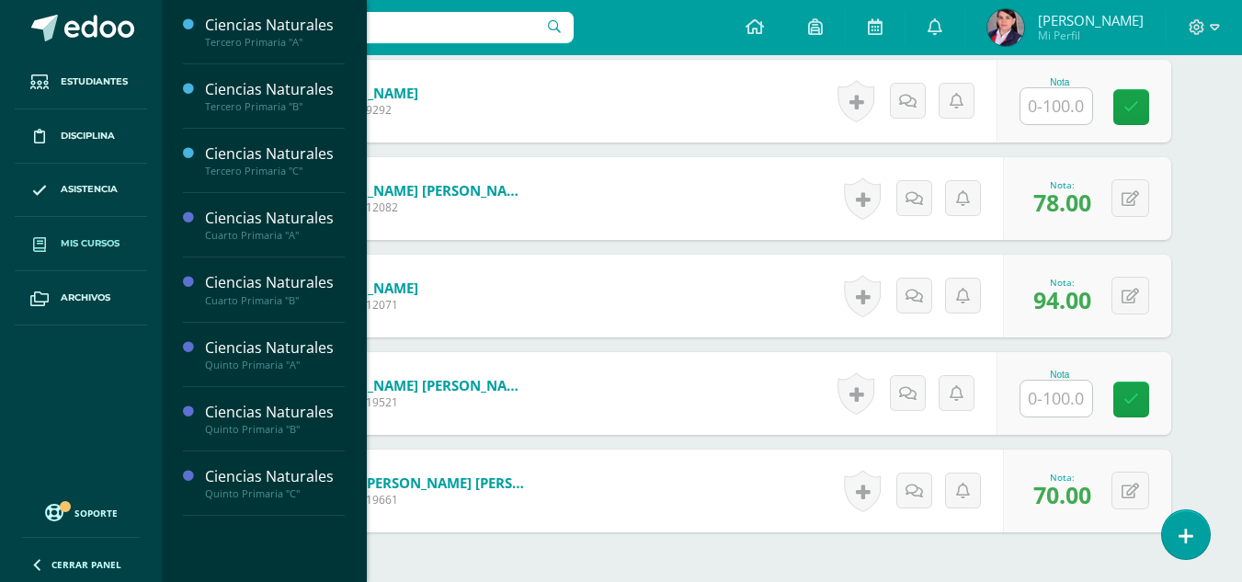
click at [86, 238] on span "Mis cursos" at bounding box center [90, 243] width 59 height 15
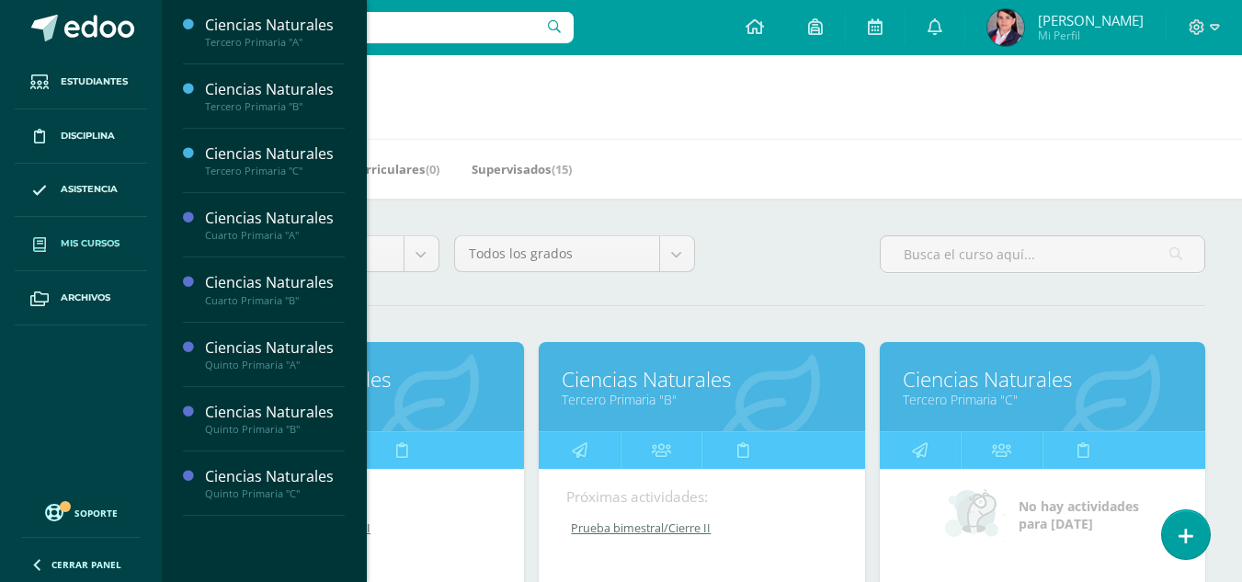
click at [69, 243] on span "Mis cursos" at bounding box center [90, 243] width 59 height 15
click at [111, 236] on span "Mis cursos" at bounding box center [90, 243] width 59 height 15
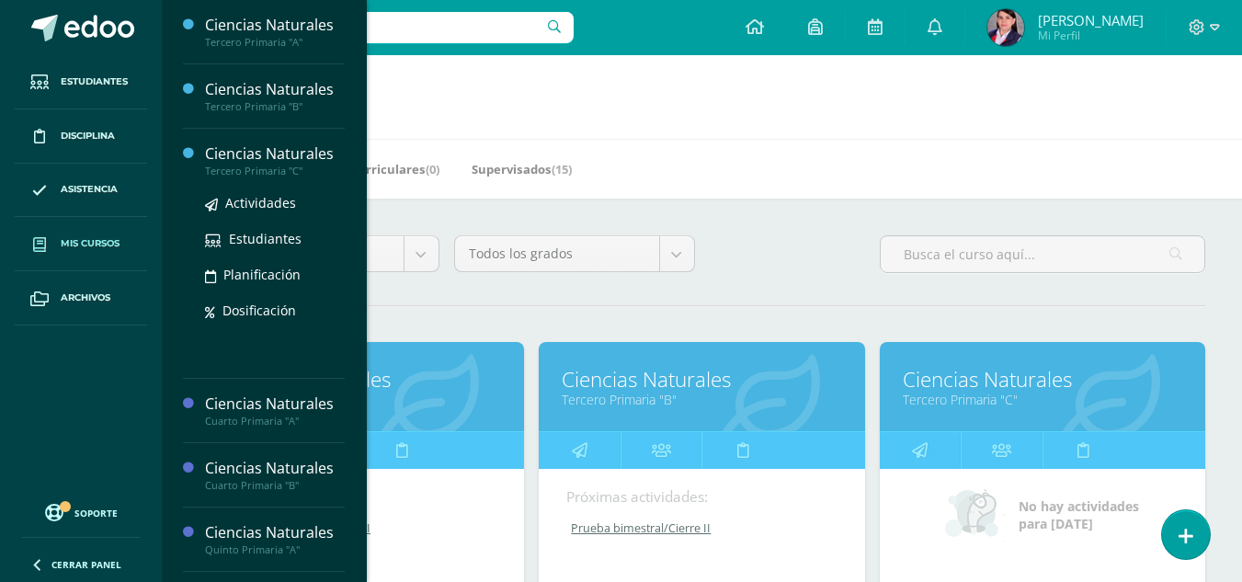
click at [220, 165] on div "Tercero Primaria "C"" at bounding box center [275, 171] width 140 height 13
